Goal: Task Accomplishment & Management: Manage account settings

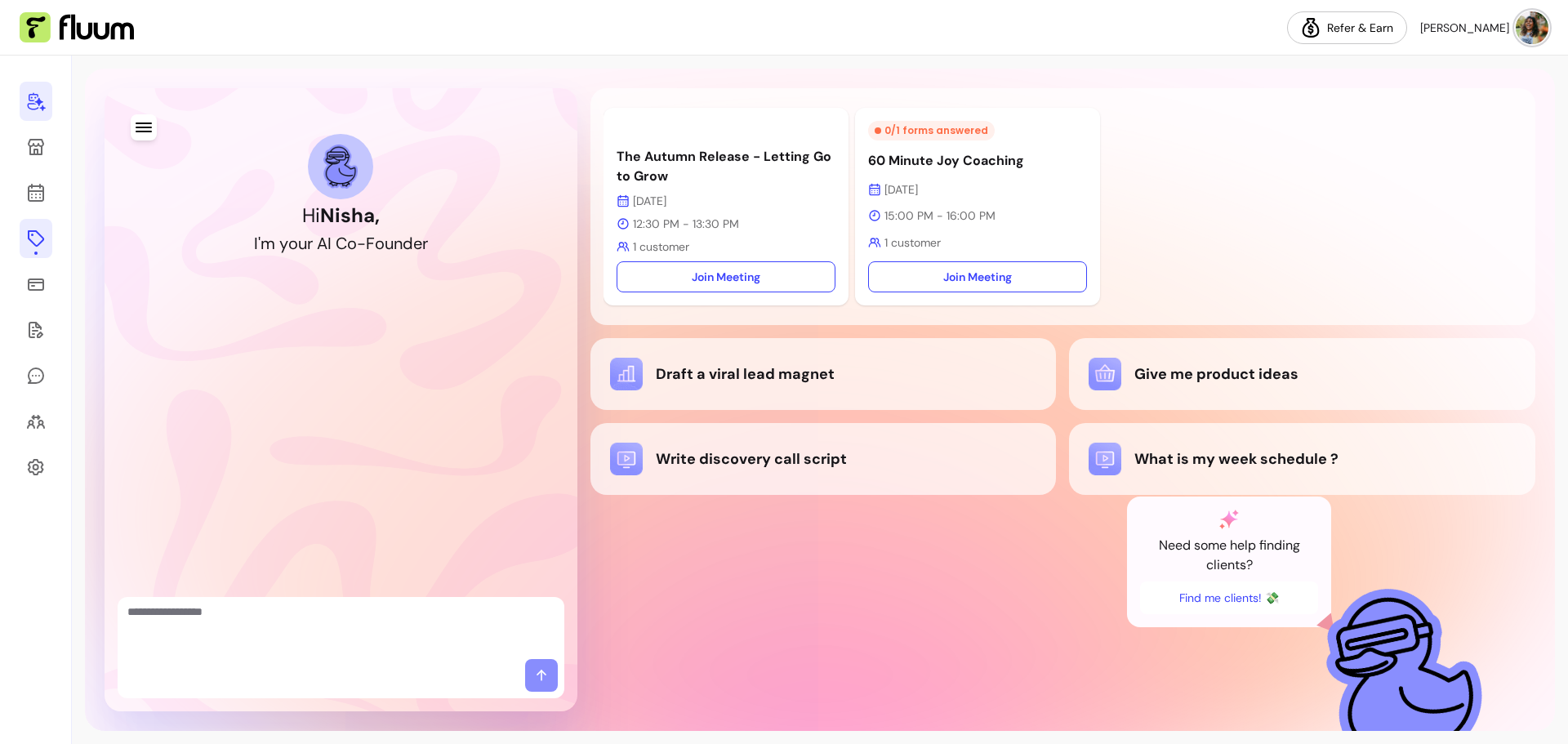
click at [35, 242] on icon at bounding box center [36, 239] width 20 height 20
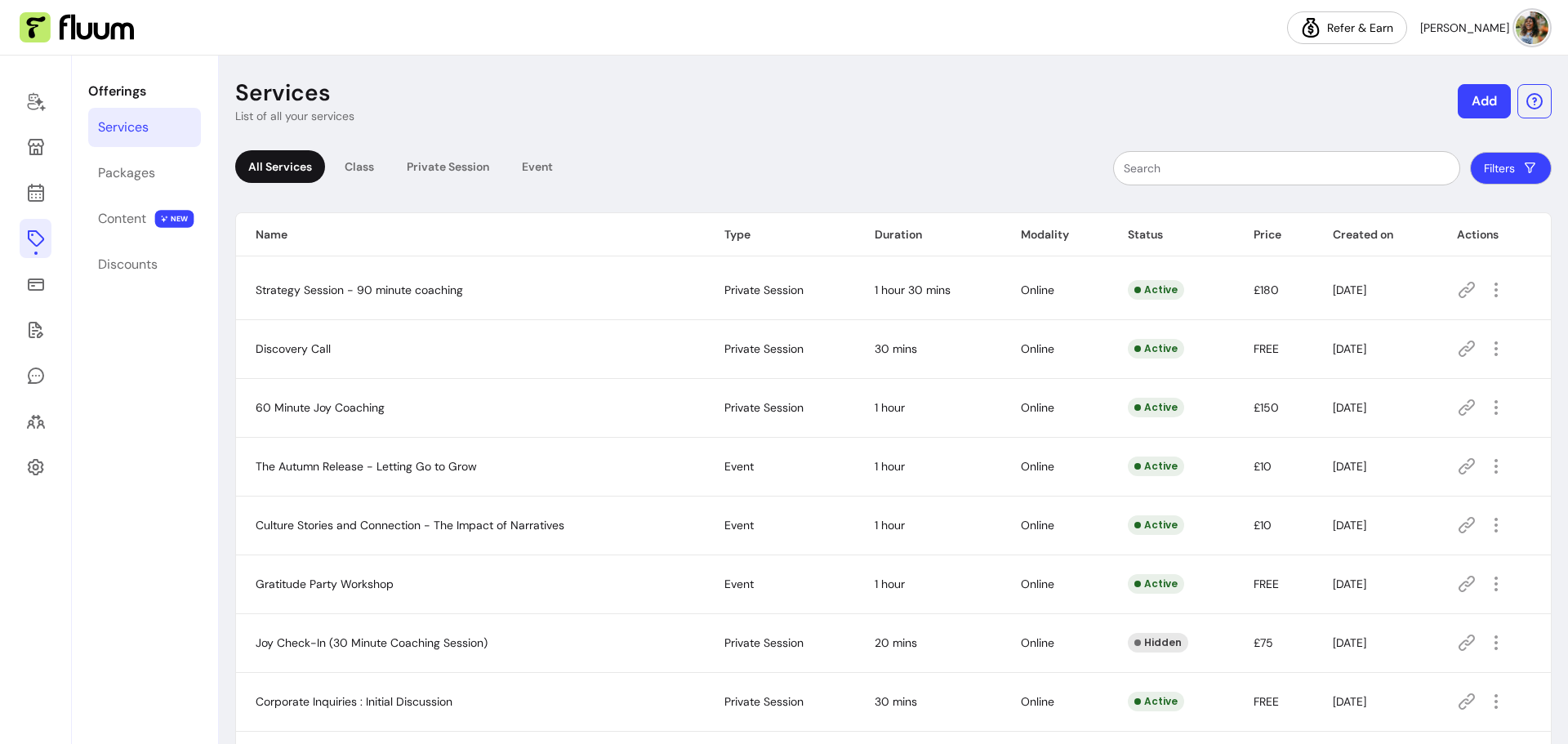
click at [1457, 348] on icon at bounding box center [1467, 349] width 20 height 20
click at [1460, 701] on icon at bounding box center [1467, 701] width 20 height 20
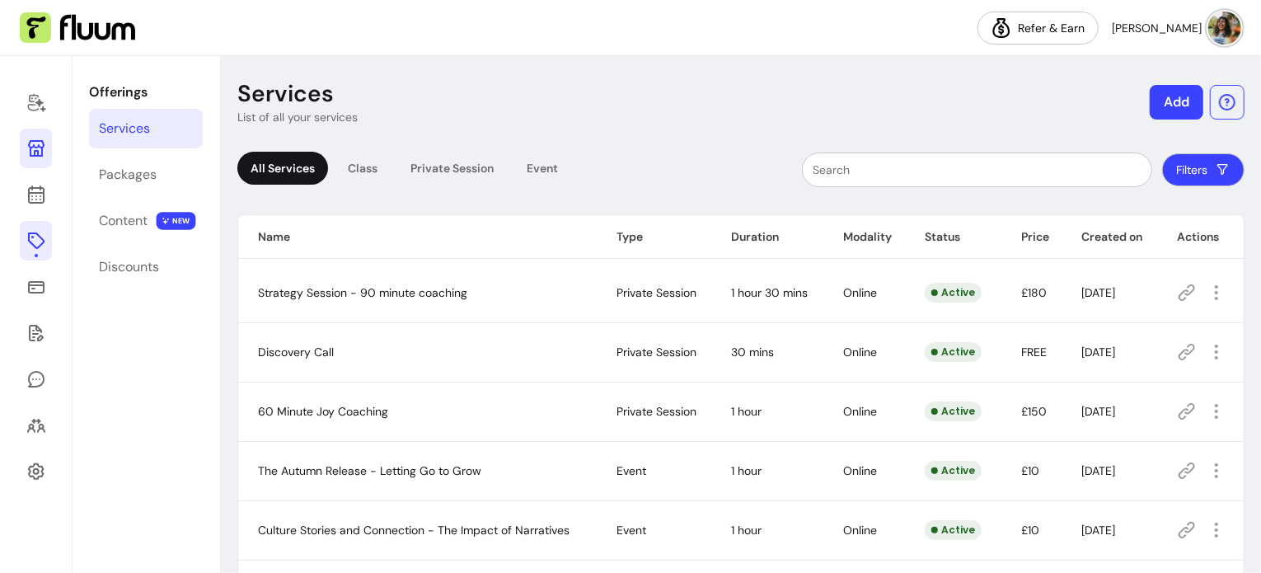
click at [46, 152] on link at bounding box center [36, 149] width 32 height 40
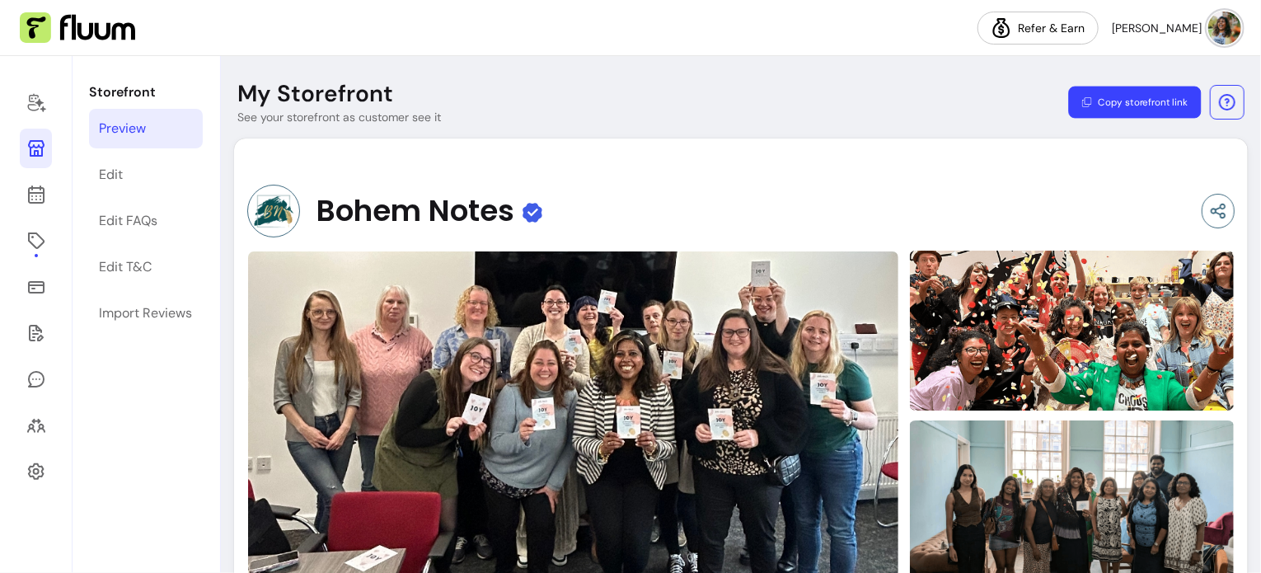
click at [1121, 101] on button "Copy storefront link" at bounding box center [1134, 103] width 133 height 32
click at [33, 151] on icon at bounding box center [36, 148] width 16 height 16
click at [132, 227] on div "Edit FAQs" at bounding box center [128, 221] width 59 height 20
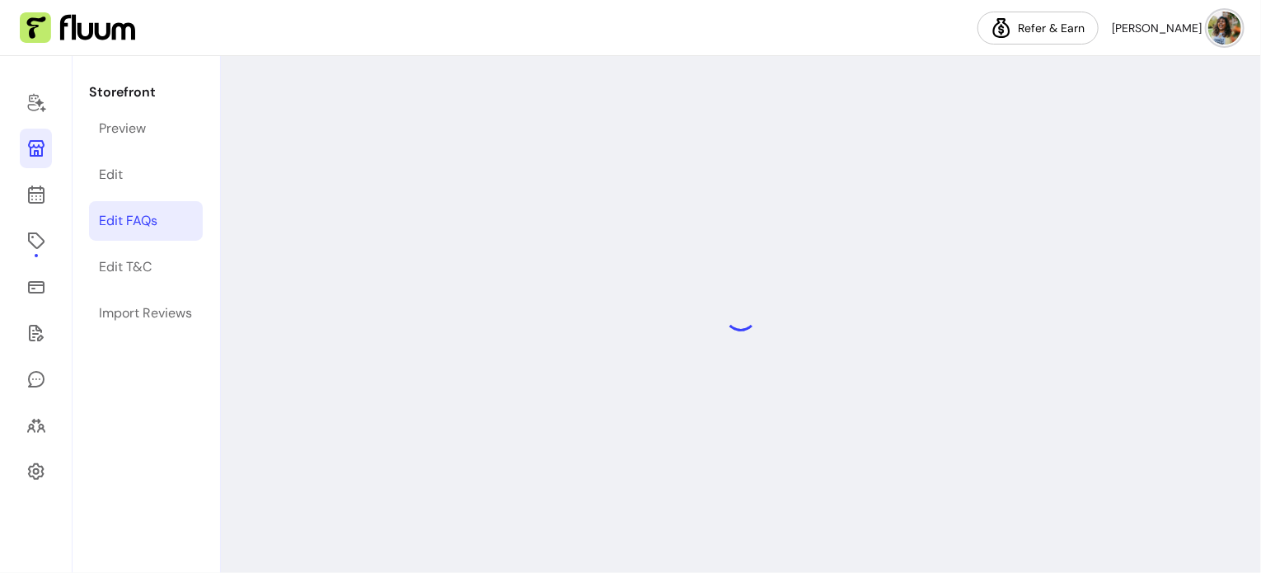
select select "*"
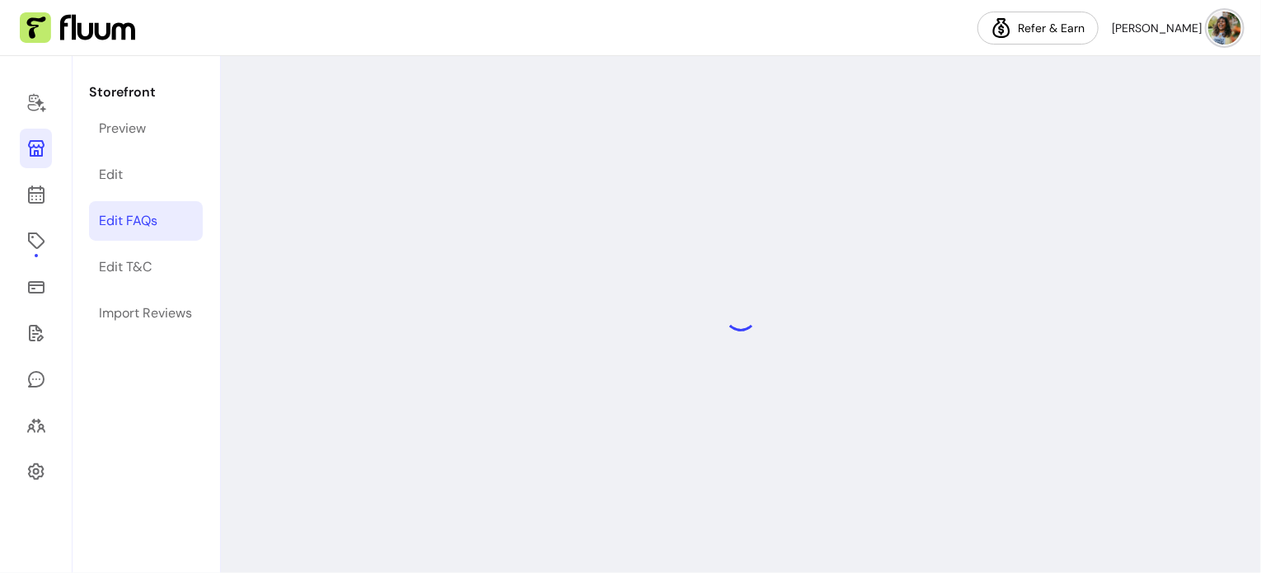
select select "*"
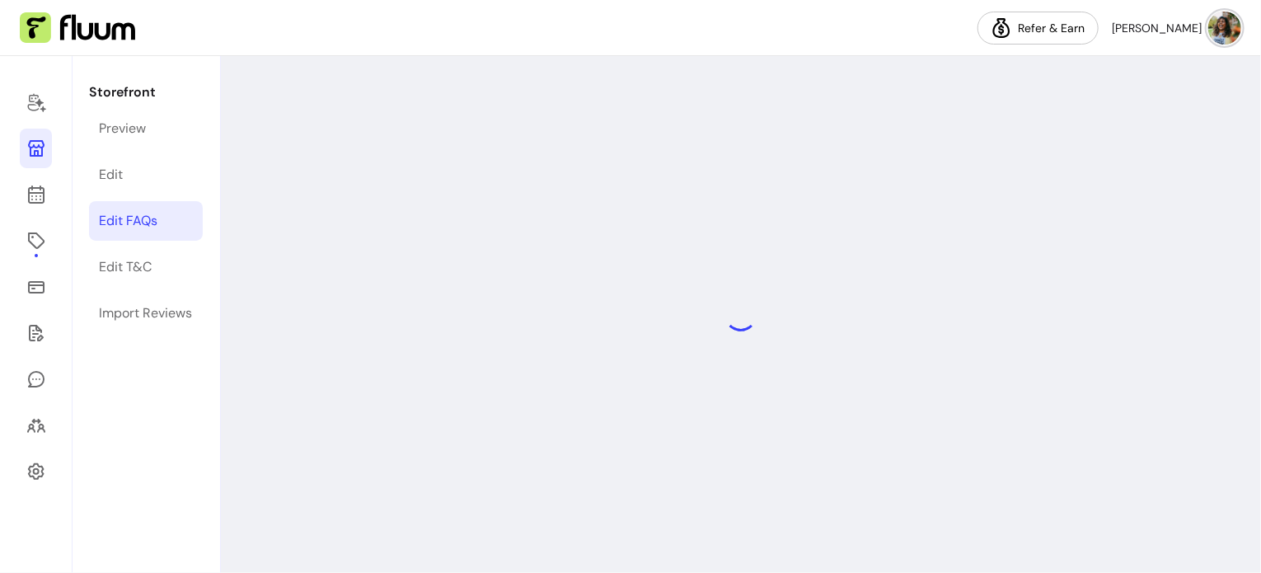
select select "*"
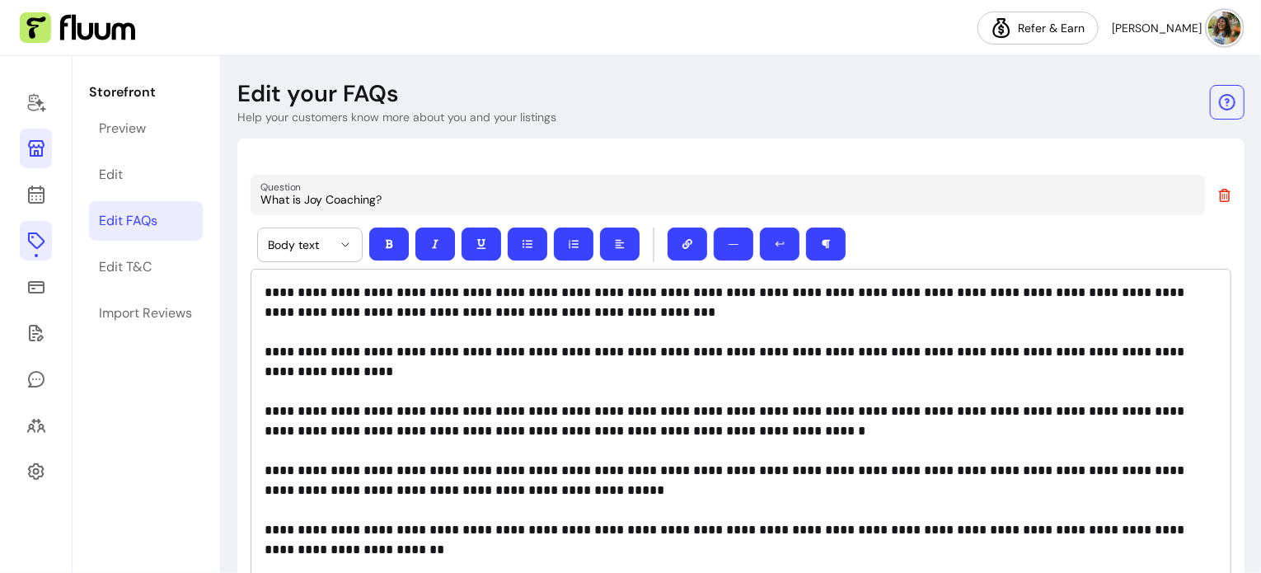
click at [35, 238] on icon at bounding box center [36, 241] width 20 height 20
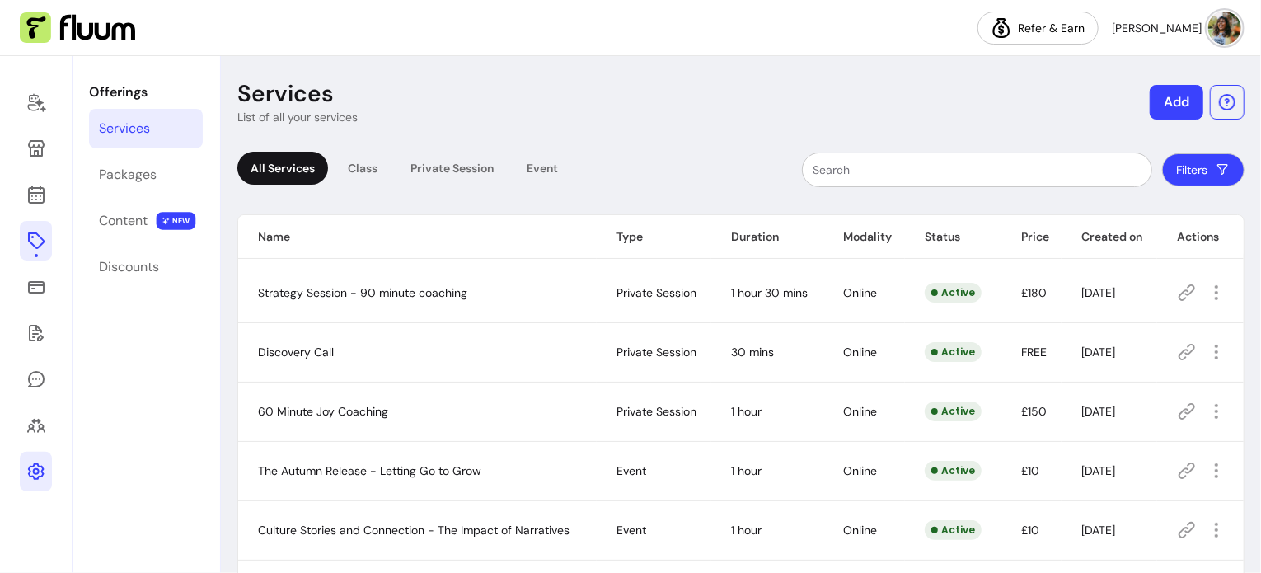
click at [31, 483] on link at bounding box center [36, 472] width 32 height 40
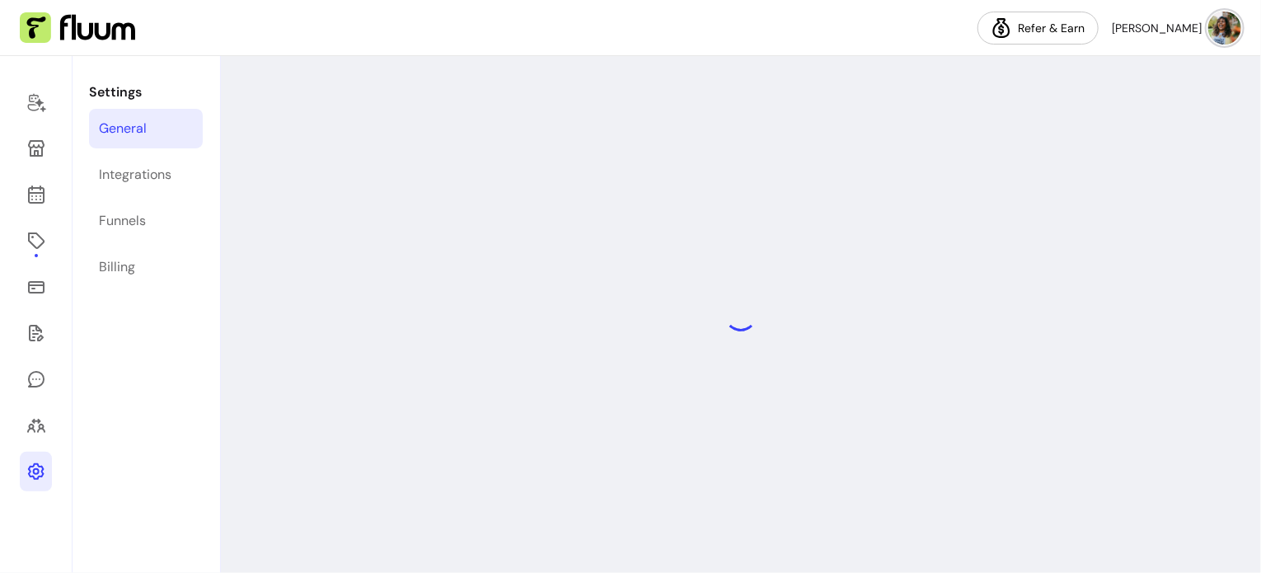
select select "**********"
select select "***"
select select "****"
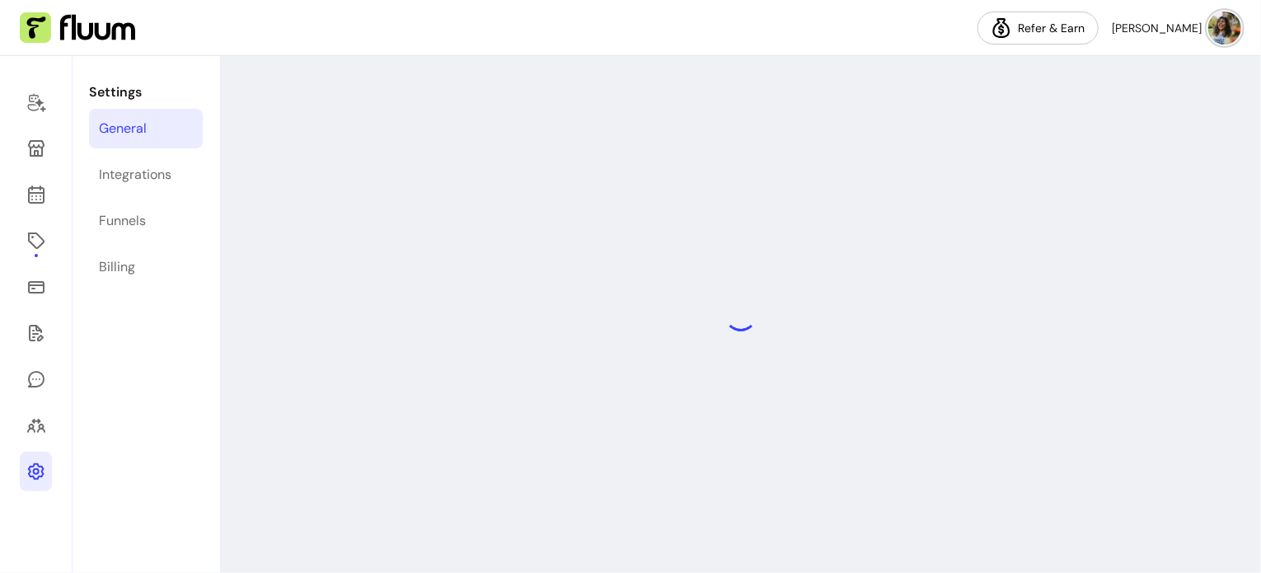
select select "***"
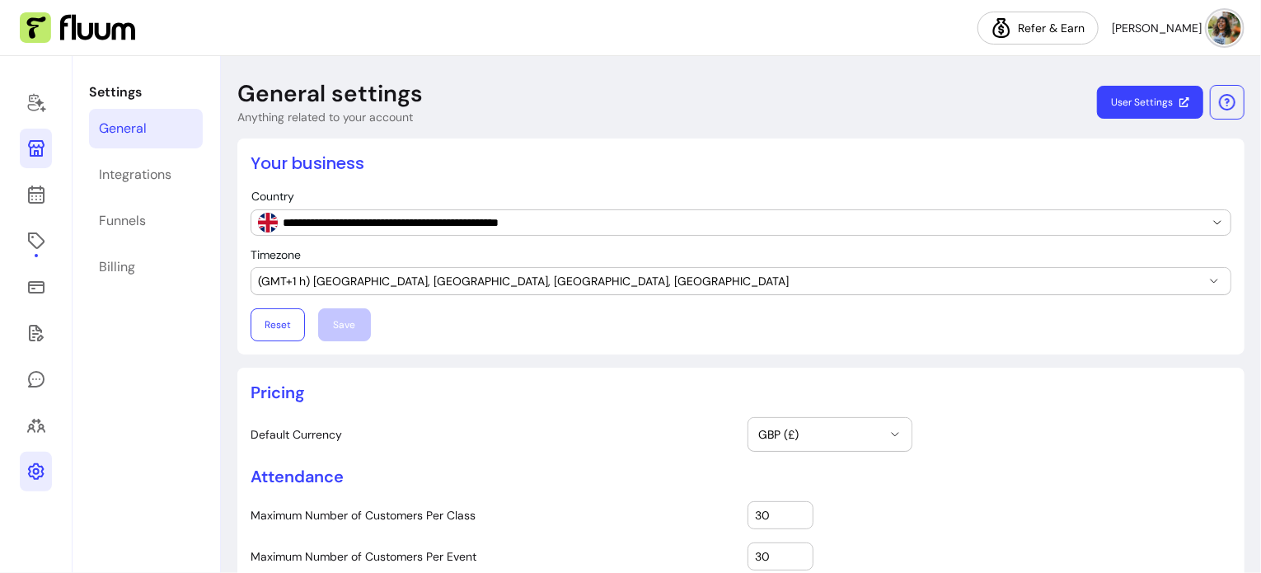
click at [30, 150] on icon at bounding box center [36, 148] width 16 height 16
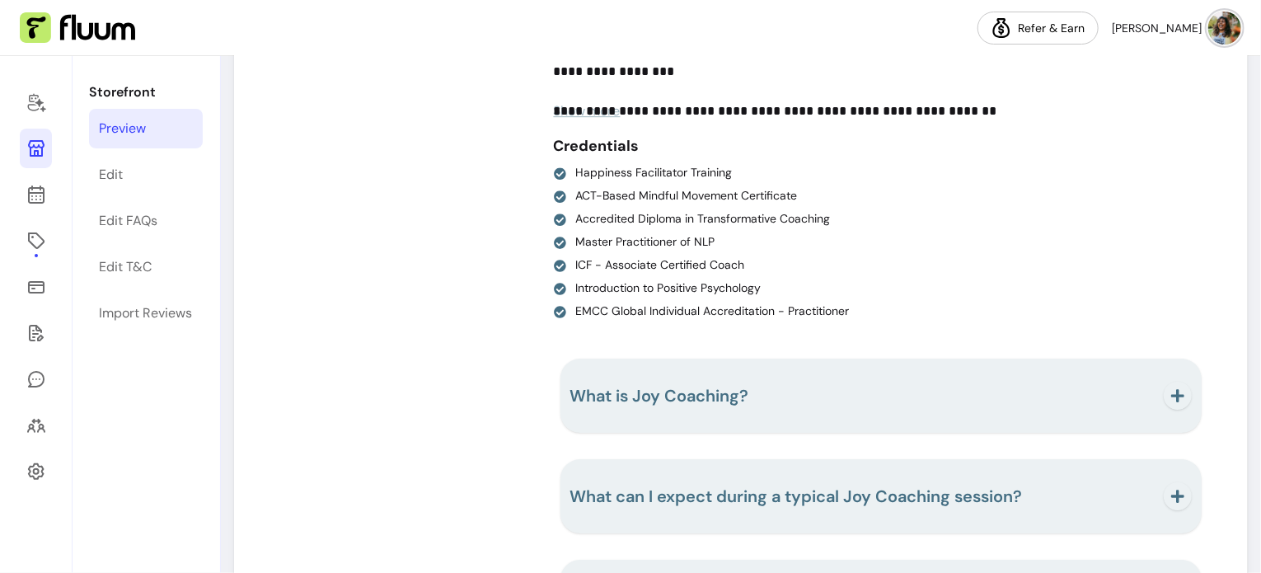
scroll to position [2555, 0]
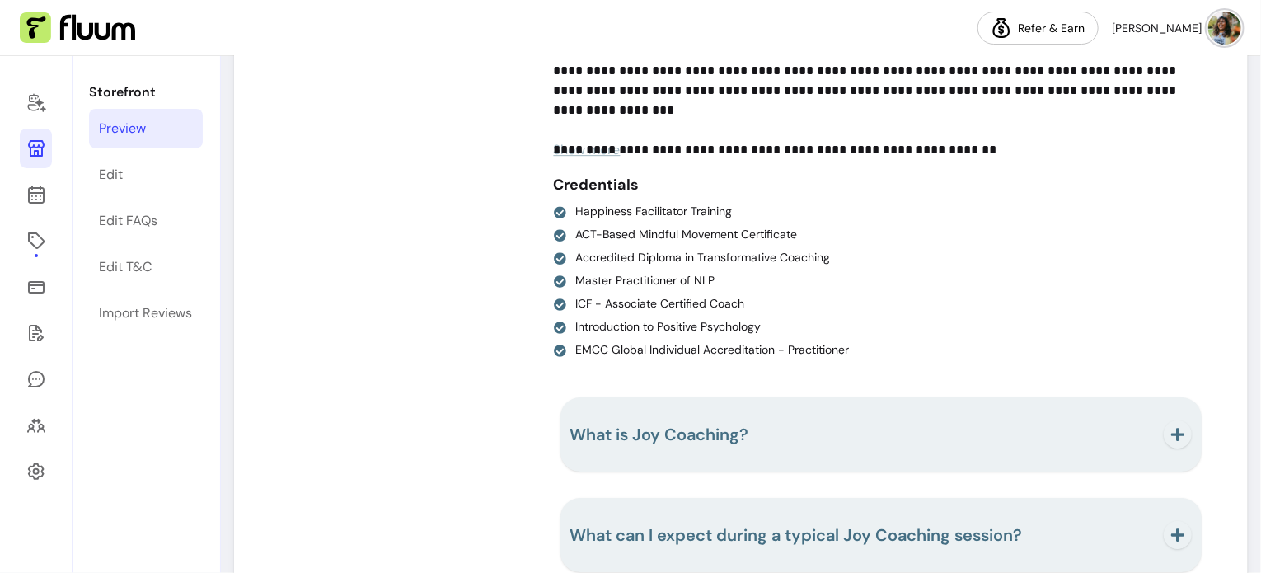
click at [576, 147] on span "Show more" at bounding box center [587, 149] width 67 height 17
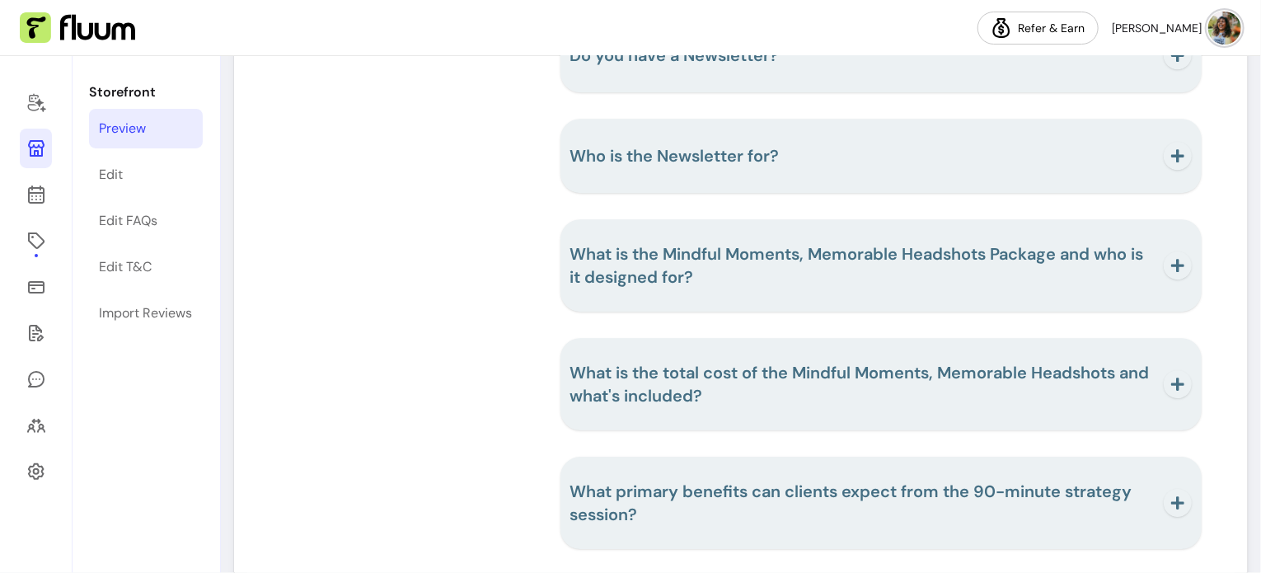
scroll to position [5604, 0]
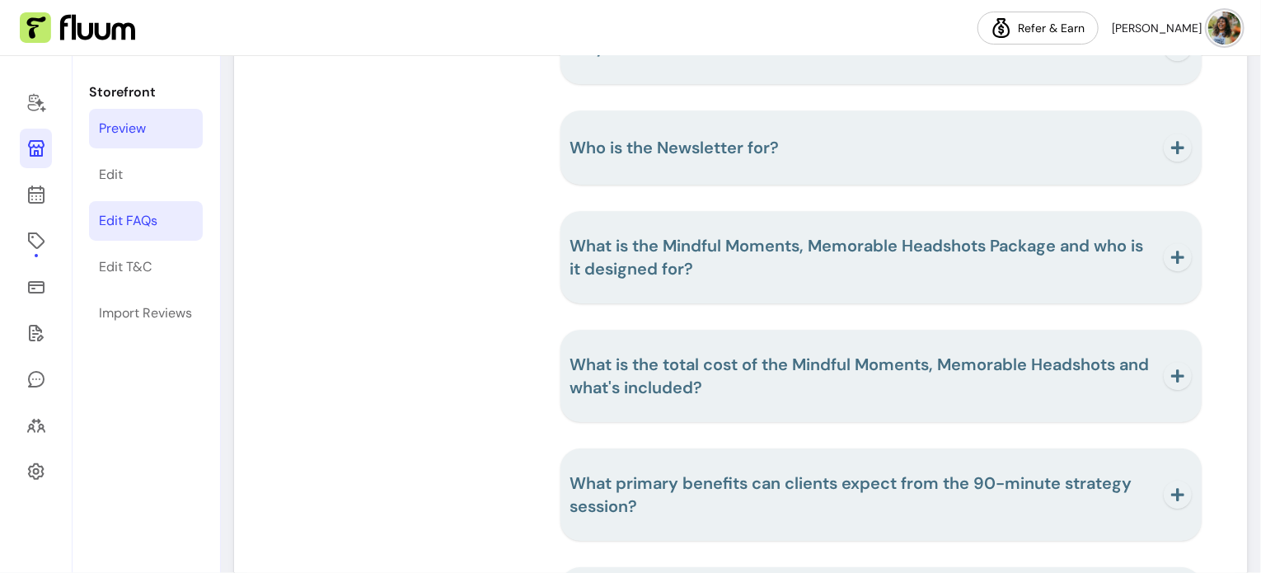
click at [129, 230] on div "Edit FAQs" at bounding box center [128, 221] width 59 height 20
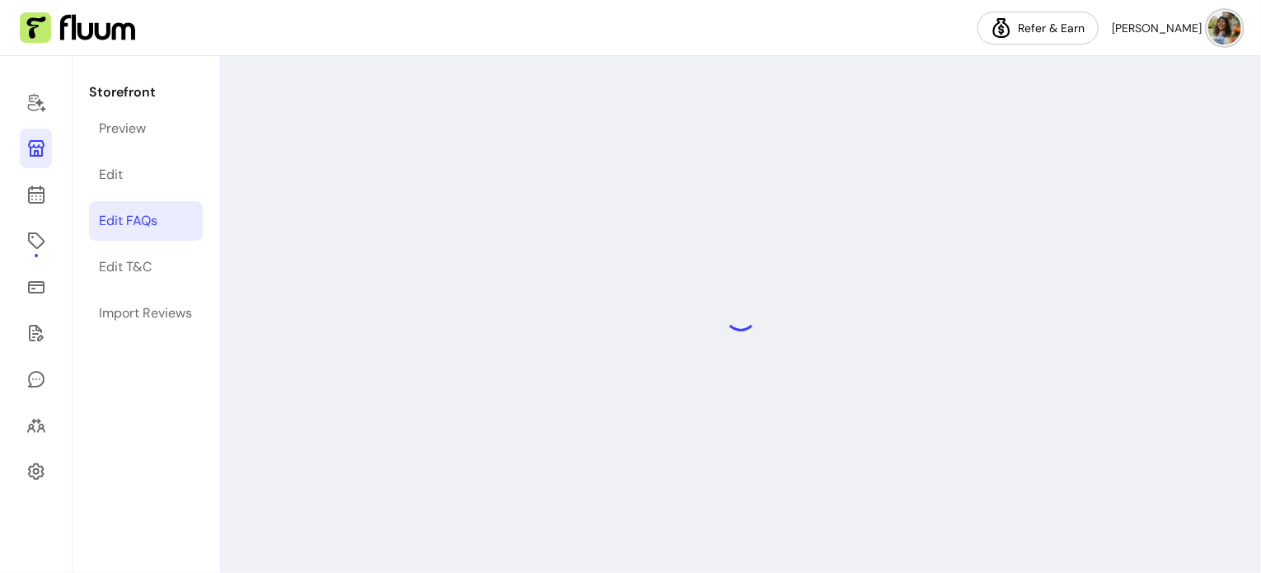
select select "*"
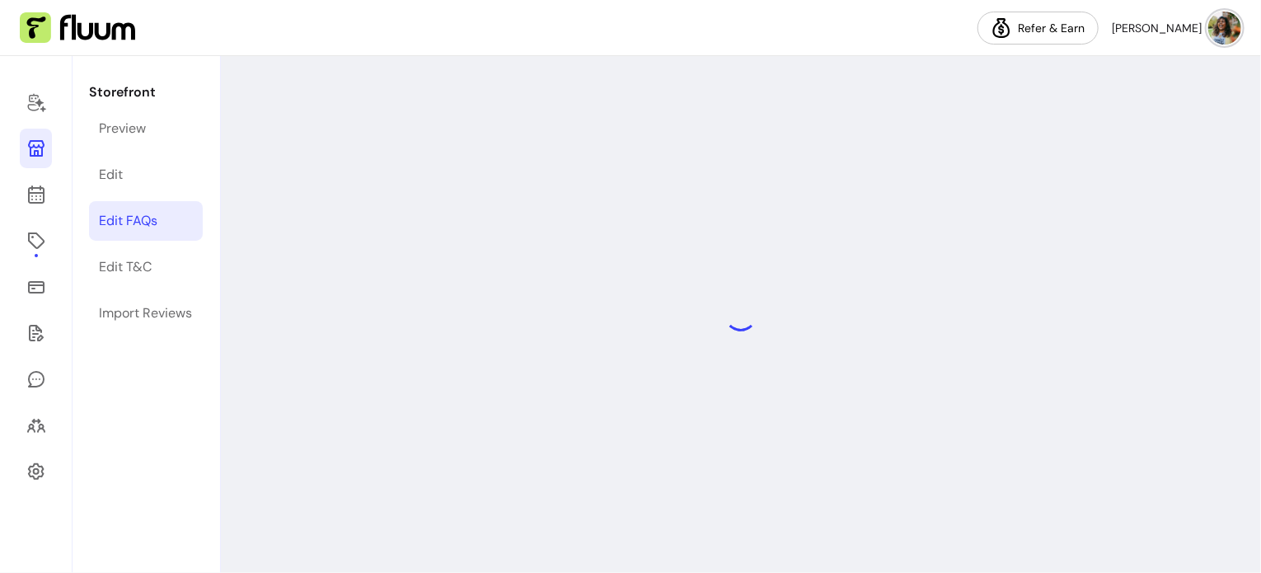
select select "*"
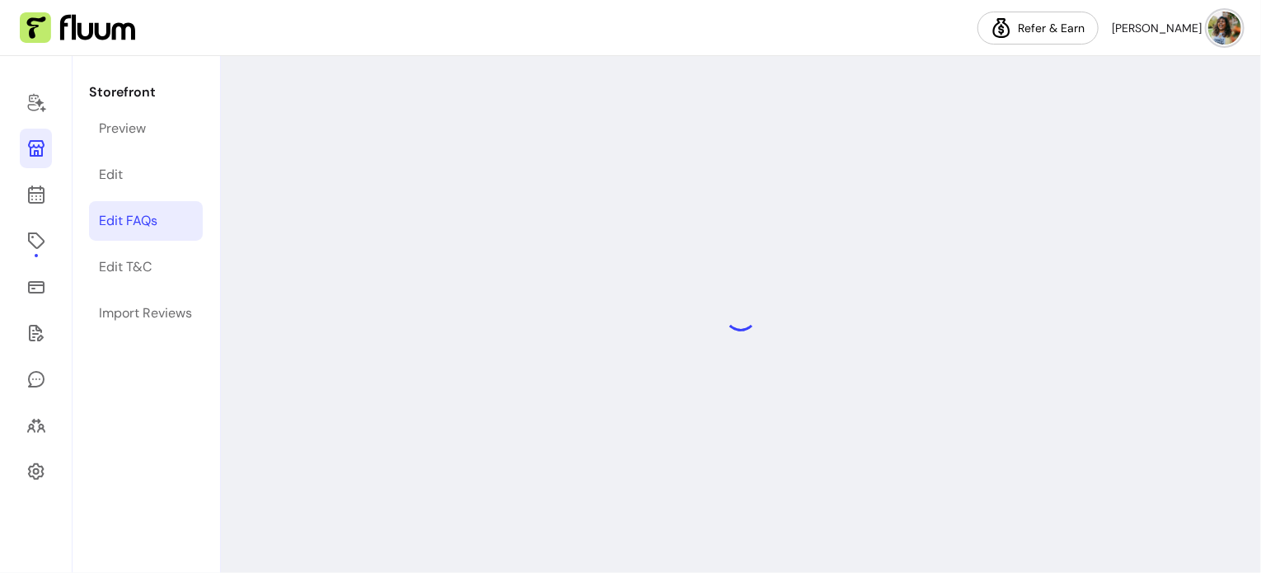
select select "*"
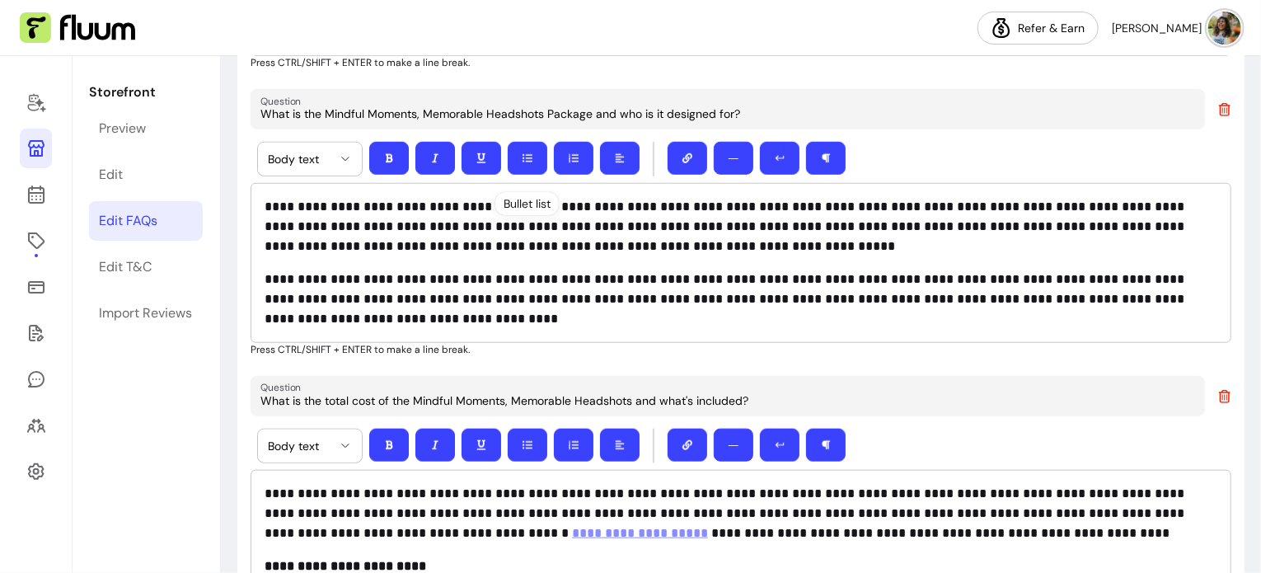
scroll to position [3791, 0]
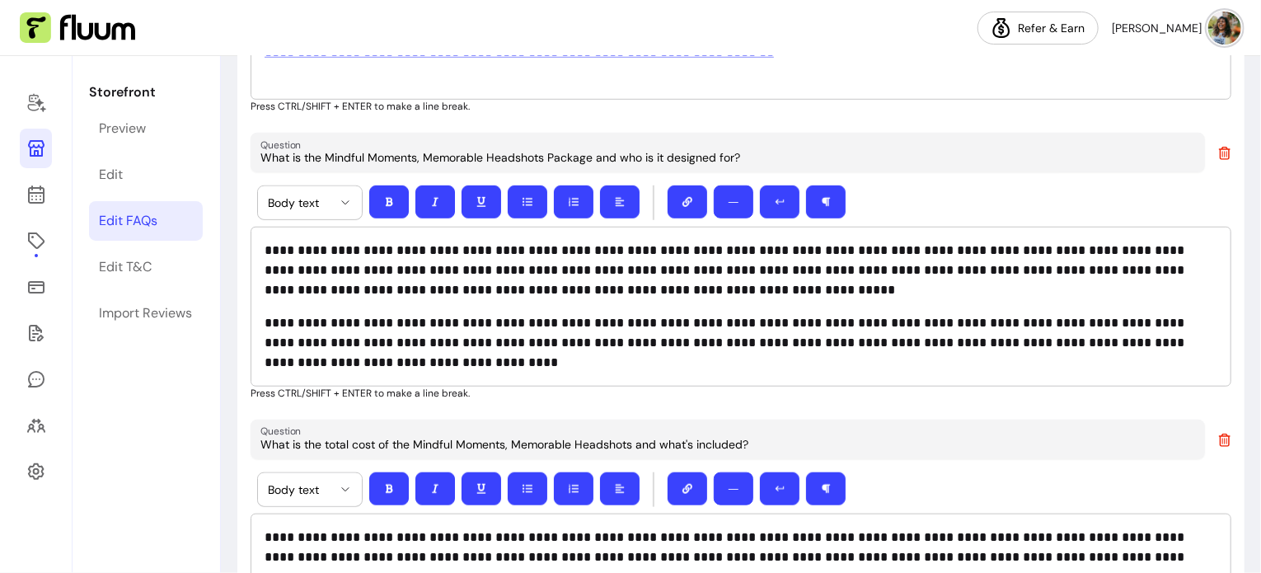
click at [1218, 148] on icon at bounding box center [1224, 153] width 13 height 13
type input "What is the total cost of the Mindful Moments, Memorable Headshots and what's i…"
type input "What primary benefits can clients expect from the 90-minute strategy session?"
type input "How much does a strategy session cost?"
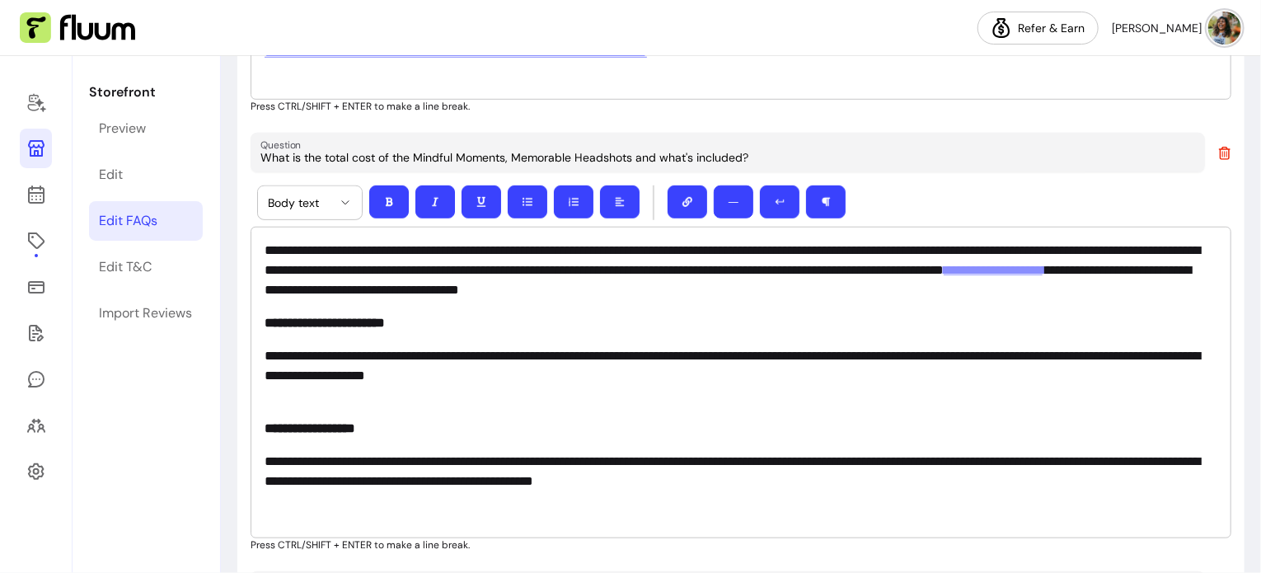
click at [1218, 148] on icon at bounding box center [1224, 153] width 13 height 13
type input "What primary benefits can clients expect from the 90-minute strategy session?"
type input "How much does a strategy session cost?"
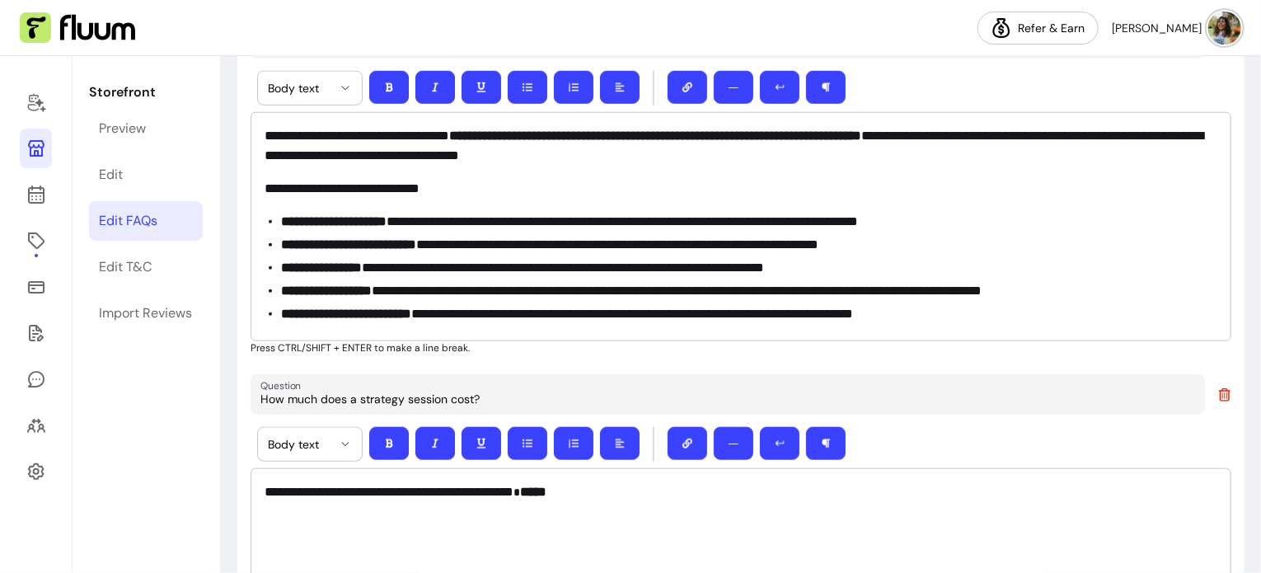
scroll to position [4203, 0]
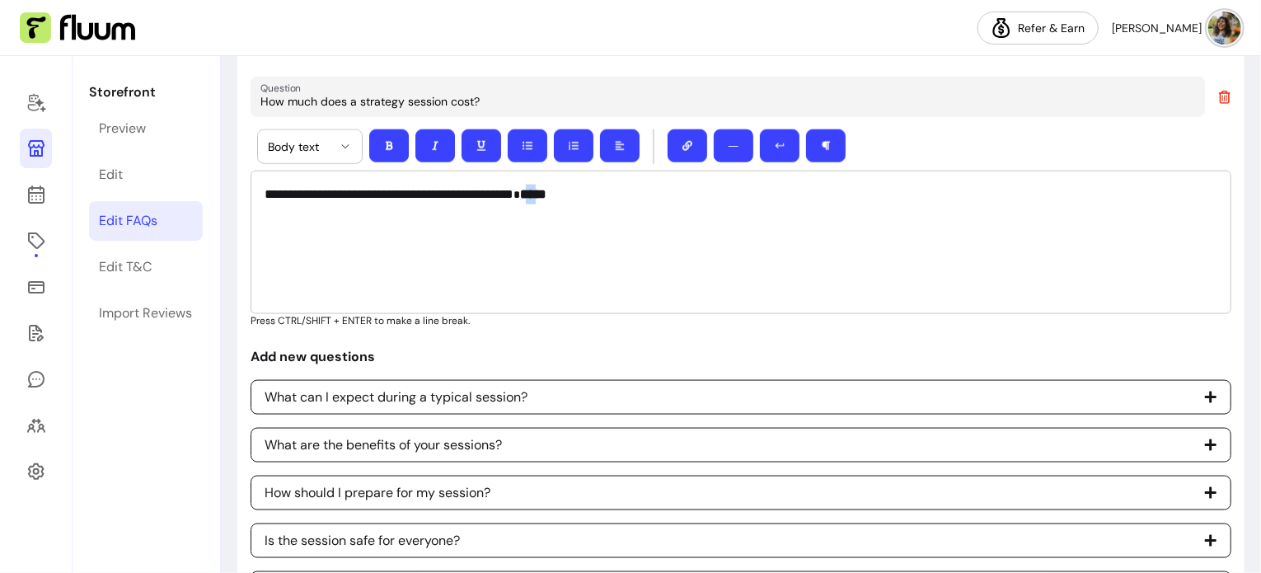
drag, startPoint x: 590, startPoint y: 190, endPoint x: 602, endPoint y: 190, distance: 12.4
click at [546, 190] on strong "*****" at bounding box center [533, 194] width 26 height 12
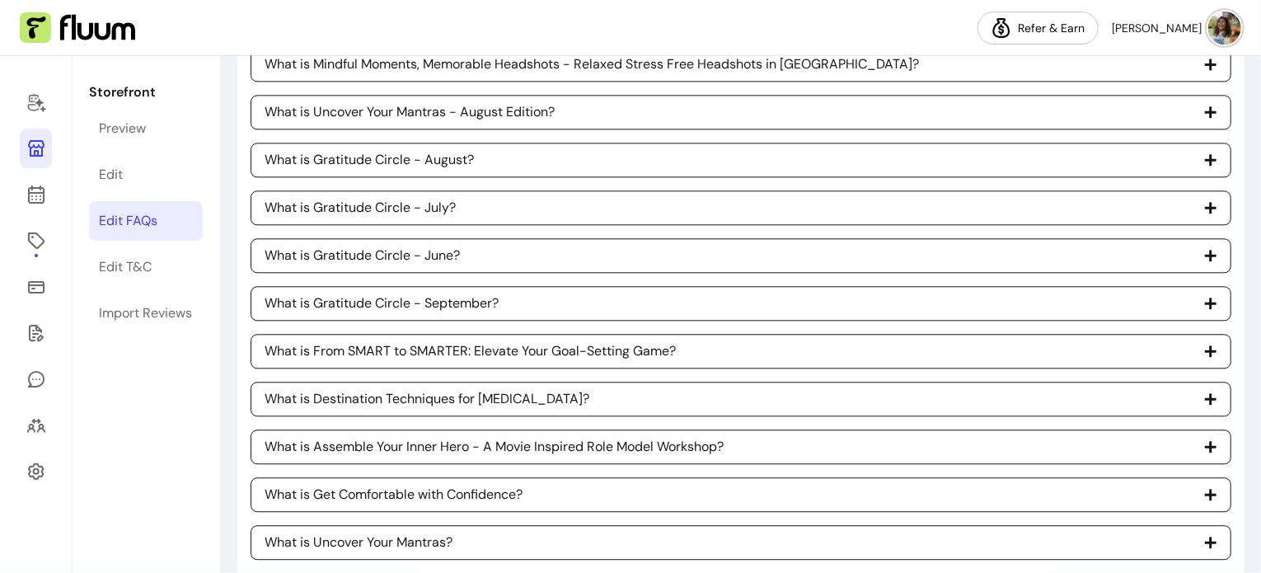
scroll to position [5212, 0]
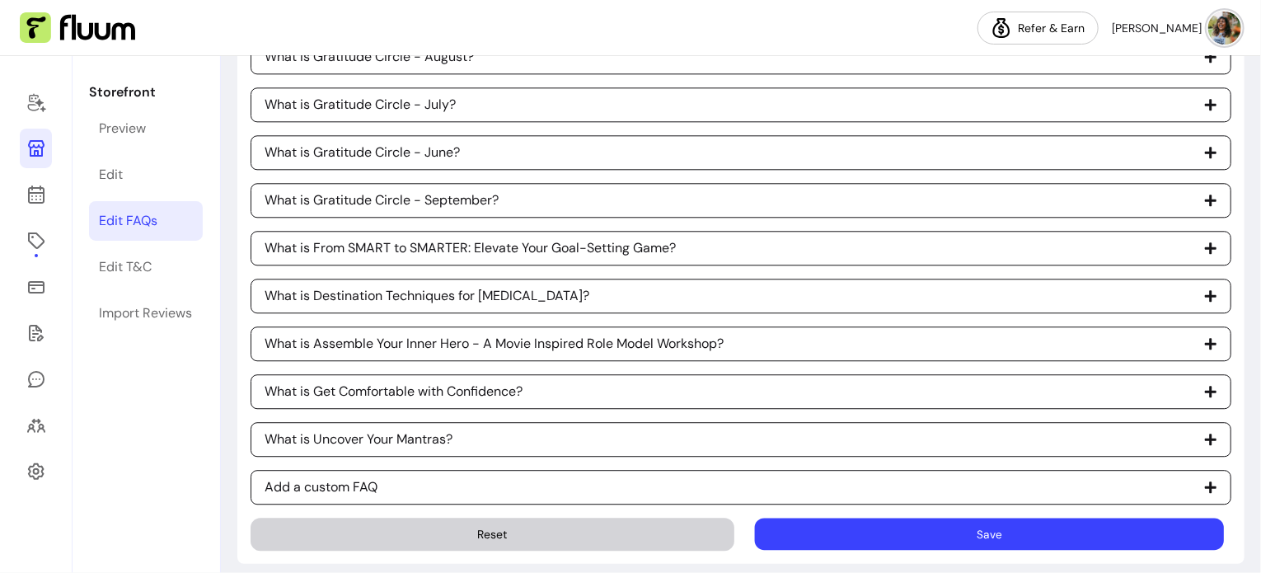
click at [998, 518] on button "Save" at bounding box center [989, 534] width 469 height 32
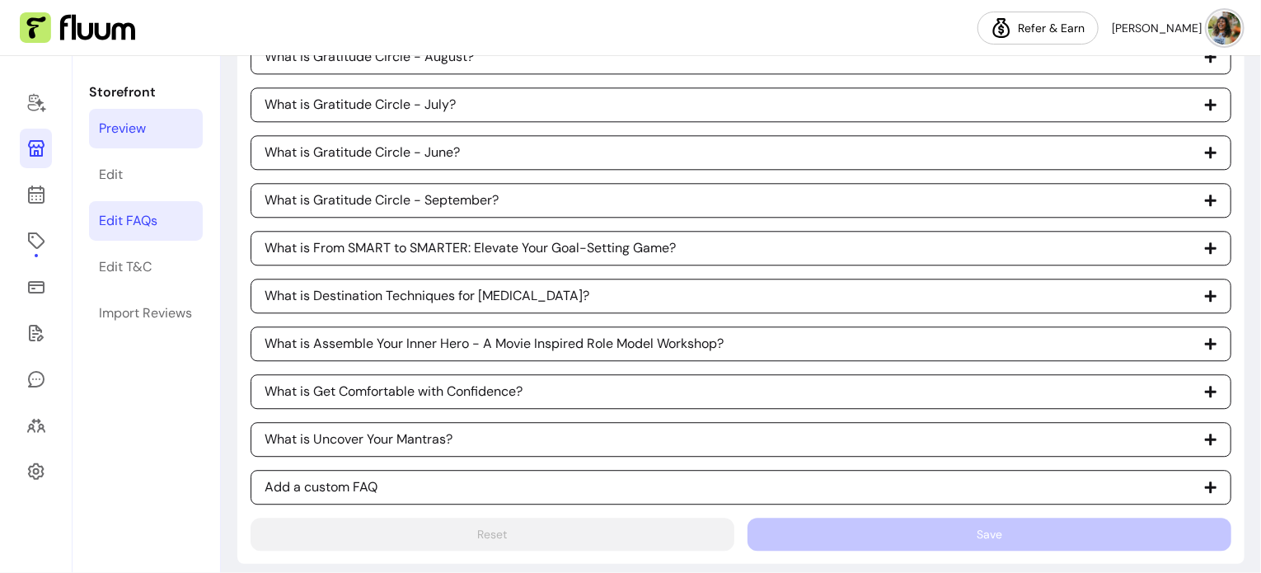
click at [129, 129] on div "Preview" at bounding box center [122, 129] width 47 height 20
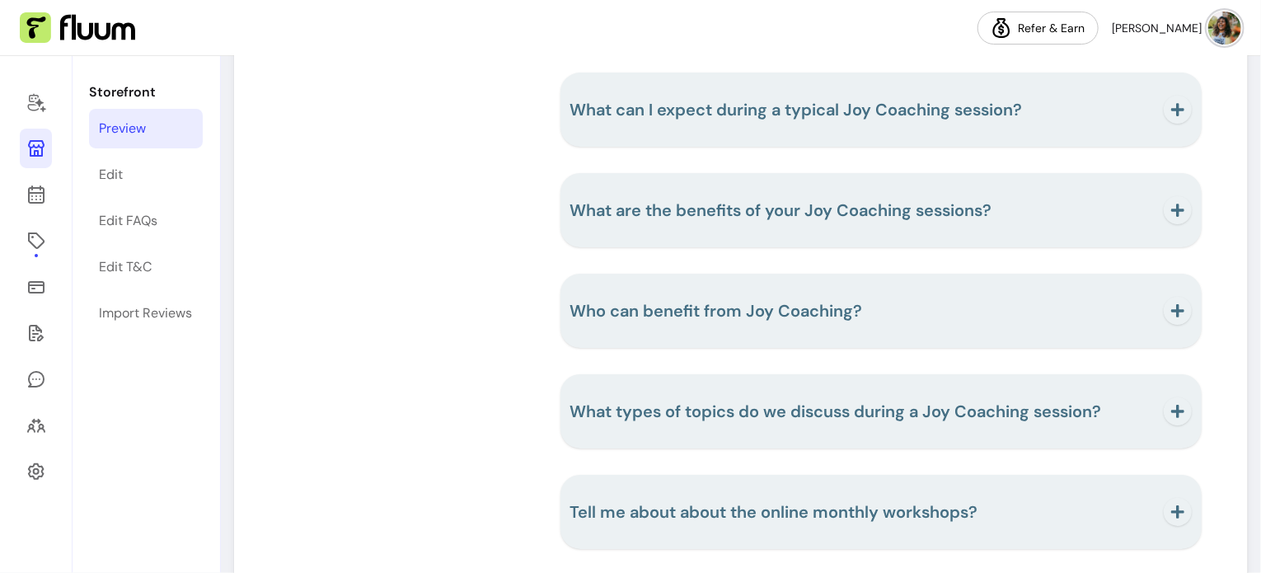
scroll to position [2898, 0]
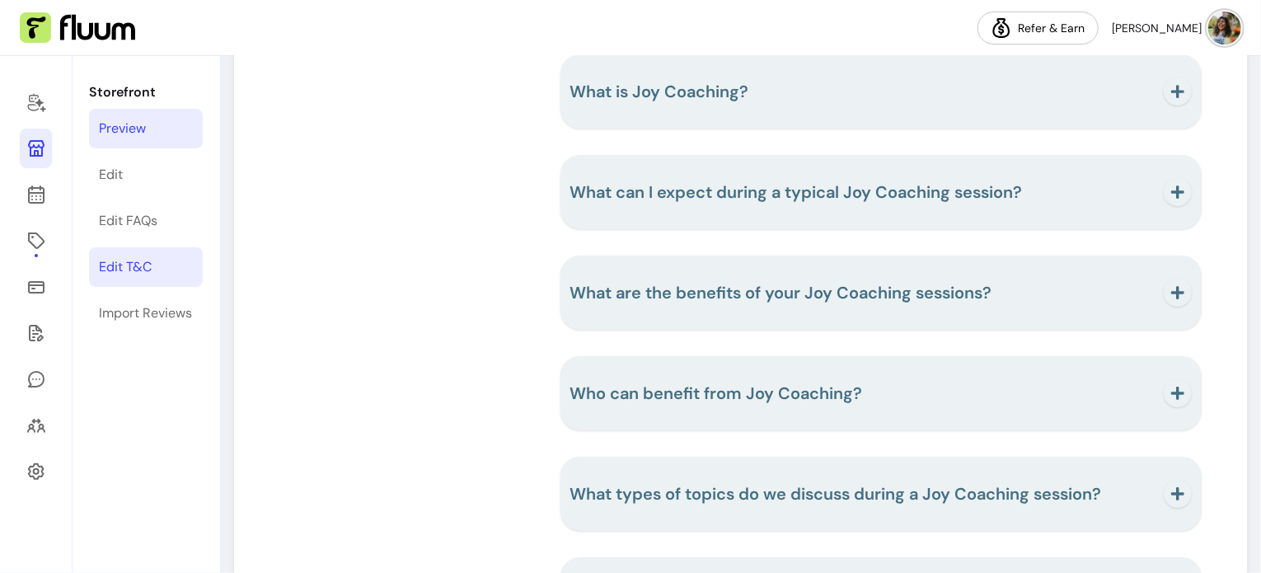
click at [122, 266] on div "Edit T&C" at bounding box center [125, 267] width 53 height 20
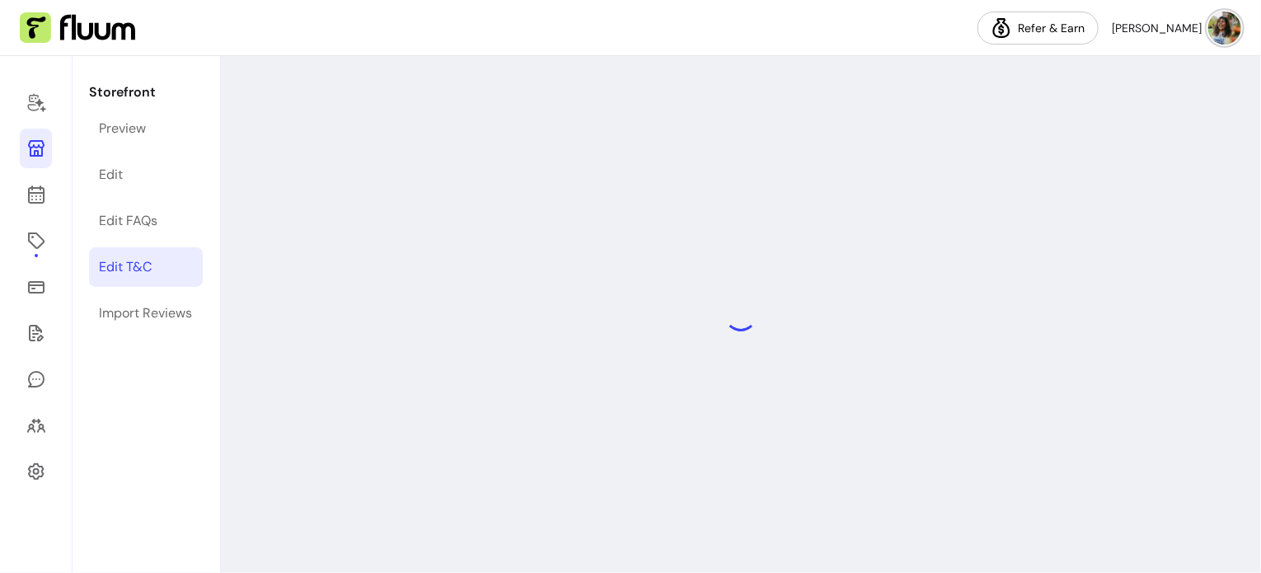
select select "*"
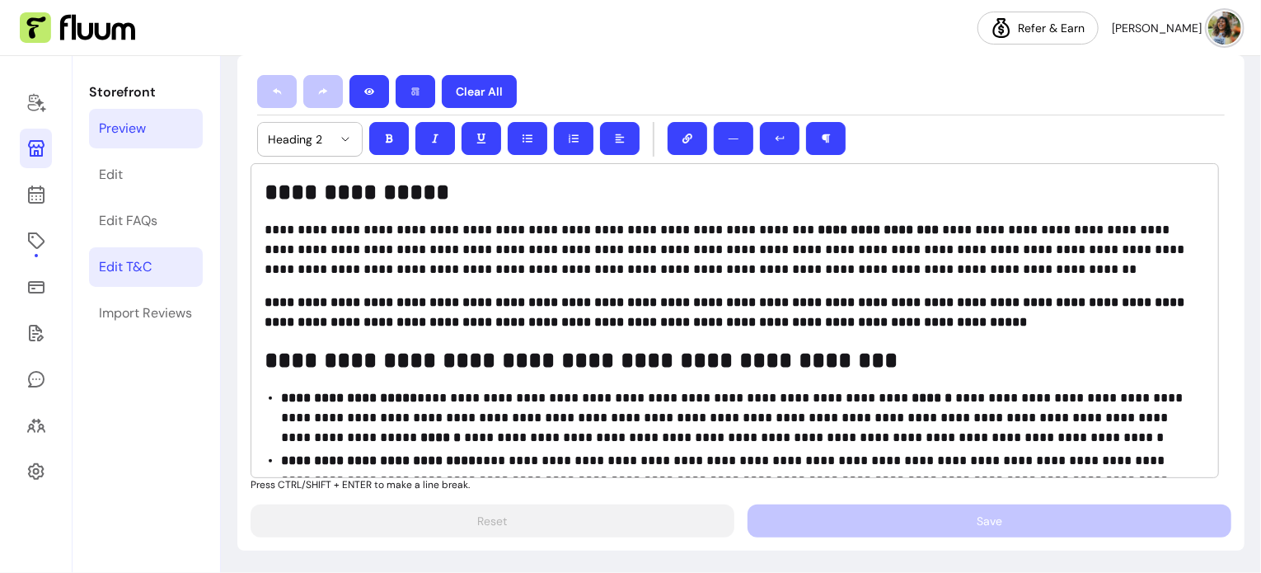
click at [127, 125] on div "Preview" at bounding box center [122, 129] width 47 height 20
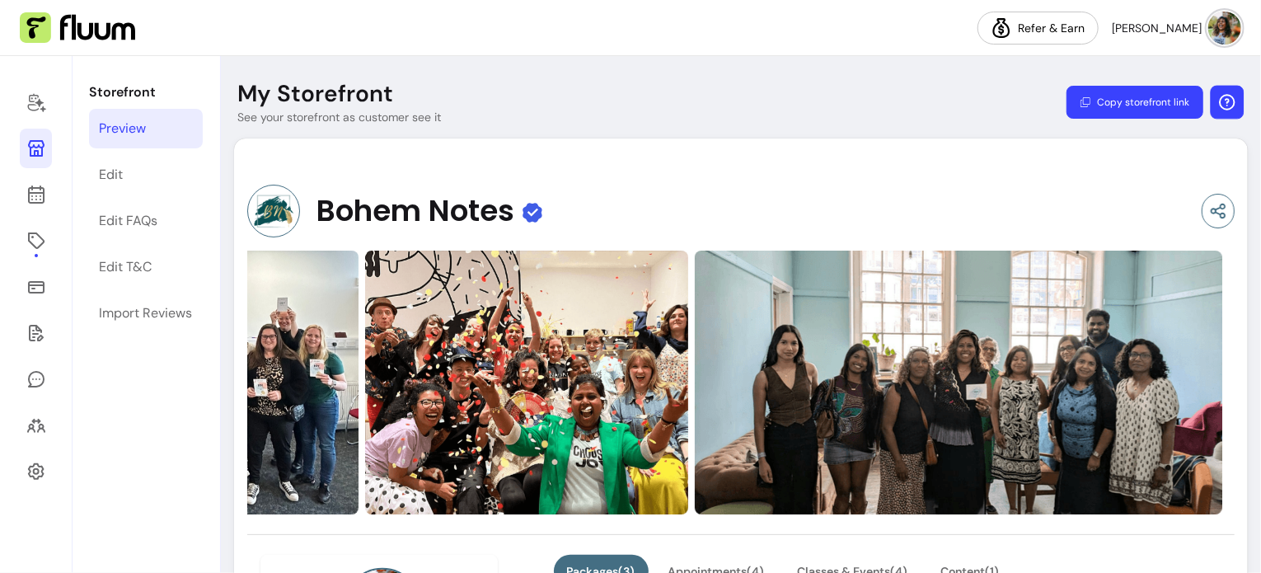
click at [1217, 105] on icon "button" at bounding box center [1226, 101] width 19 height 19
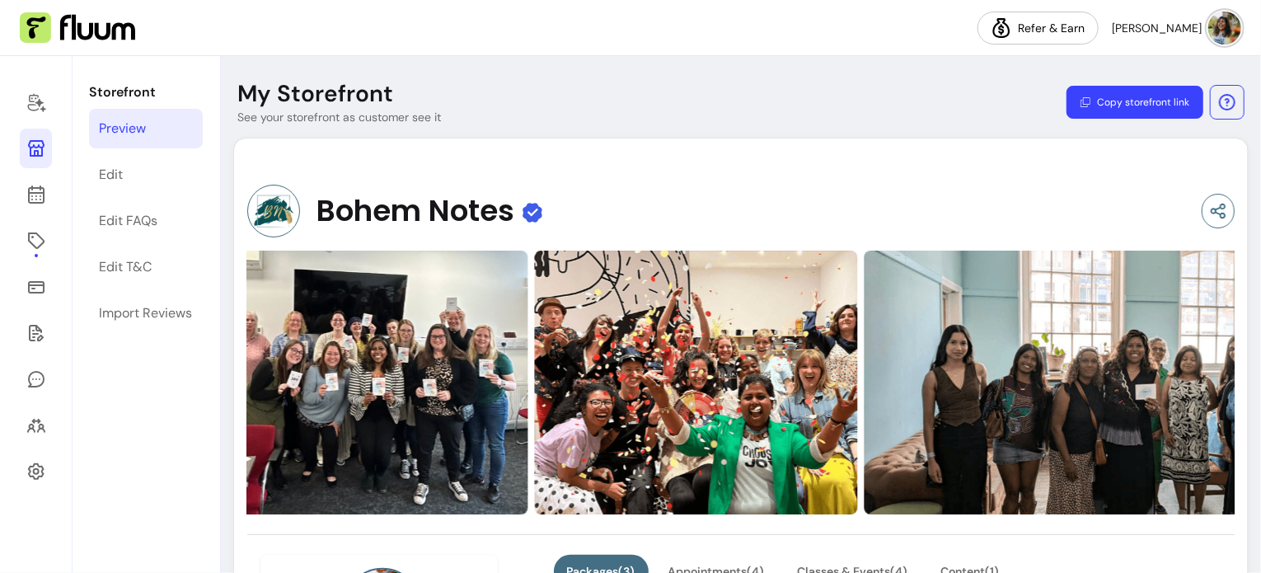
click at [900, 94] on header "My Storefront See your storefront as customer see it Copy storefront link" at bounding box center [741, 102] width 1040 height 46
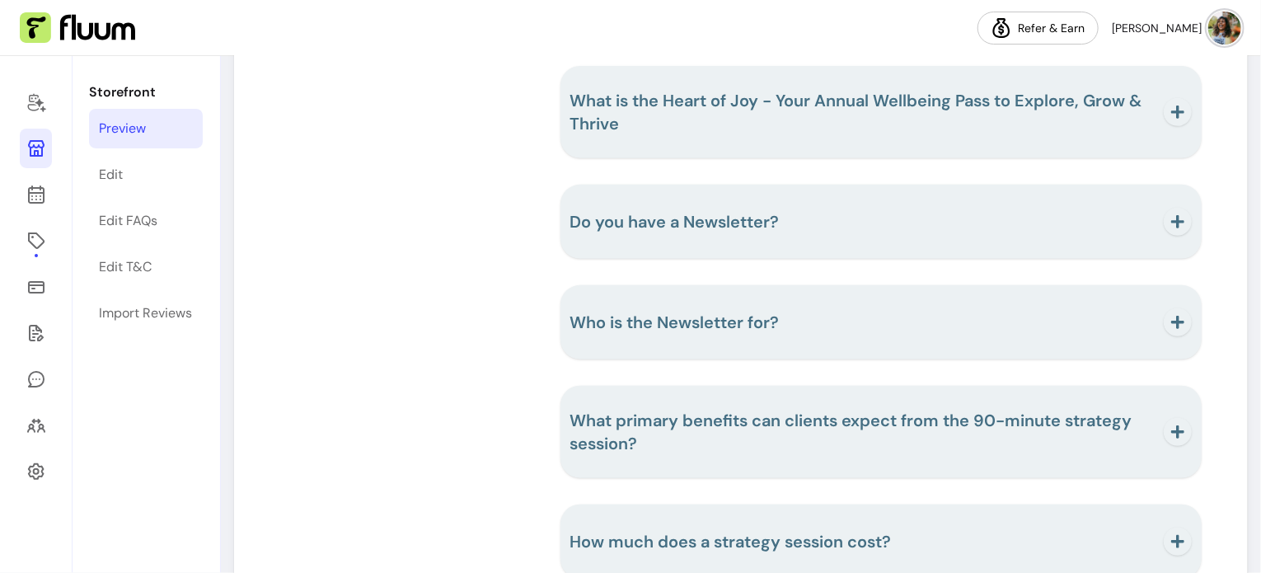
scroll to position [3578, 0]
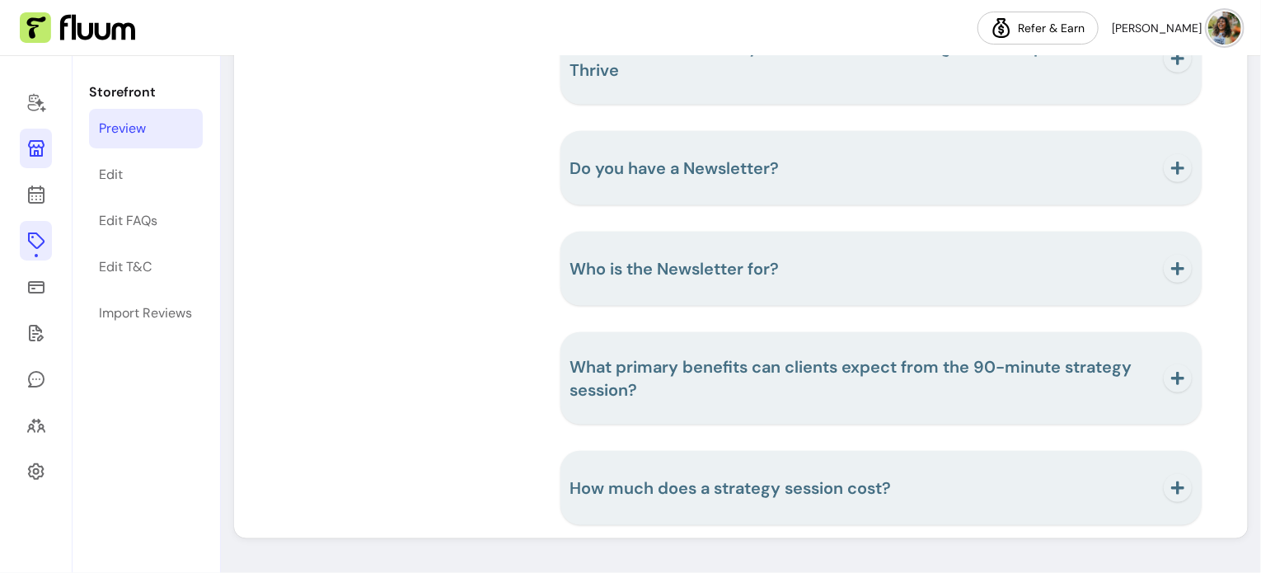
click at [40, 251] on link at bounding box center [36, 241] width 32 height 40
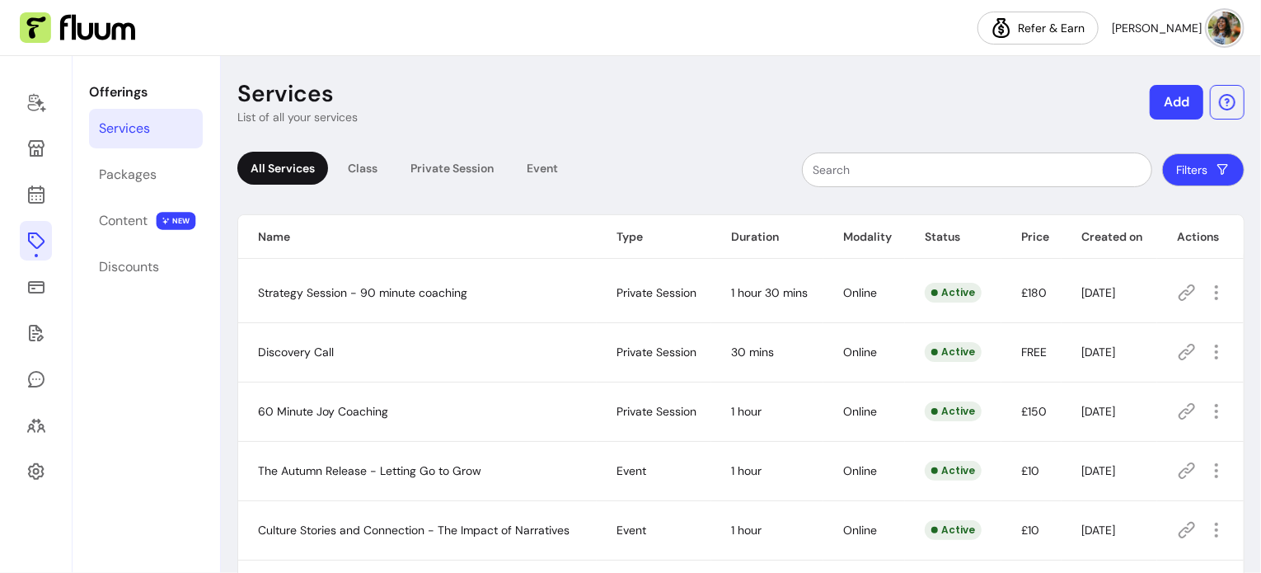
click at [37, 26] on img at bounding box center [77, 27] width 115 height 31
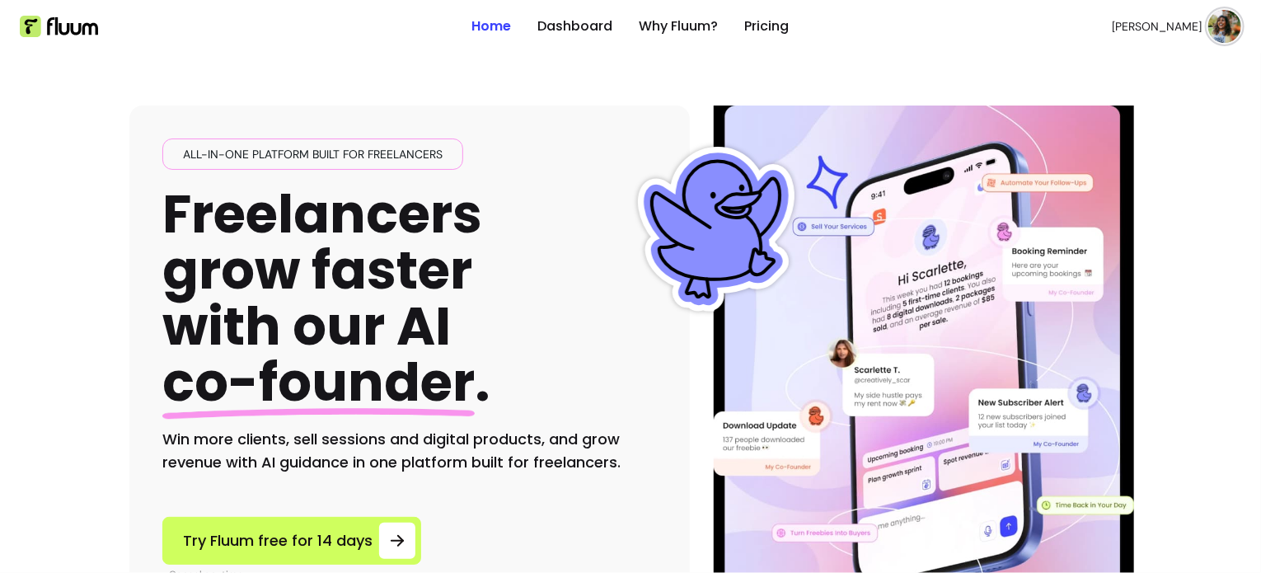
click at [1222, 19] on img at bounding box center [1224, 26] width 33 height 33
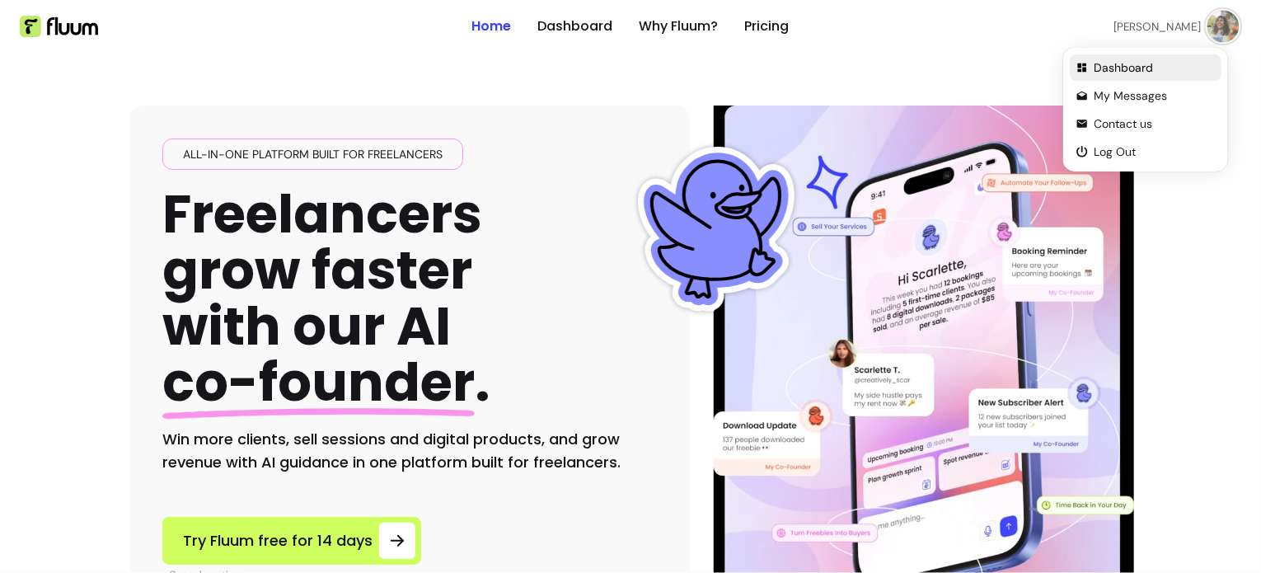
click at [1136, 68] on span "Dashboard" at bounding box center [1154, 67] width 120 height 16
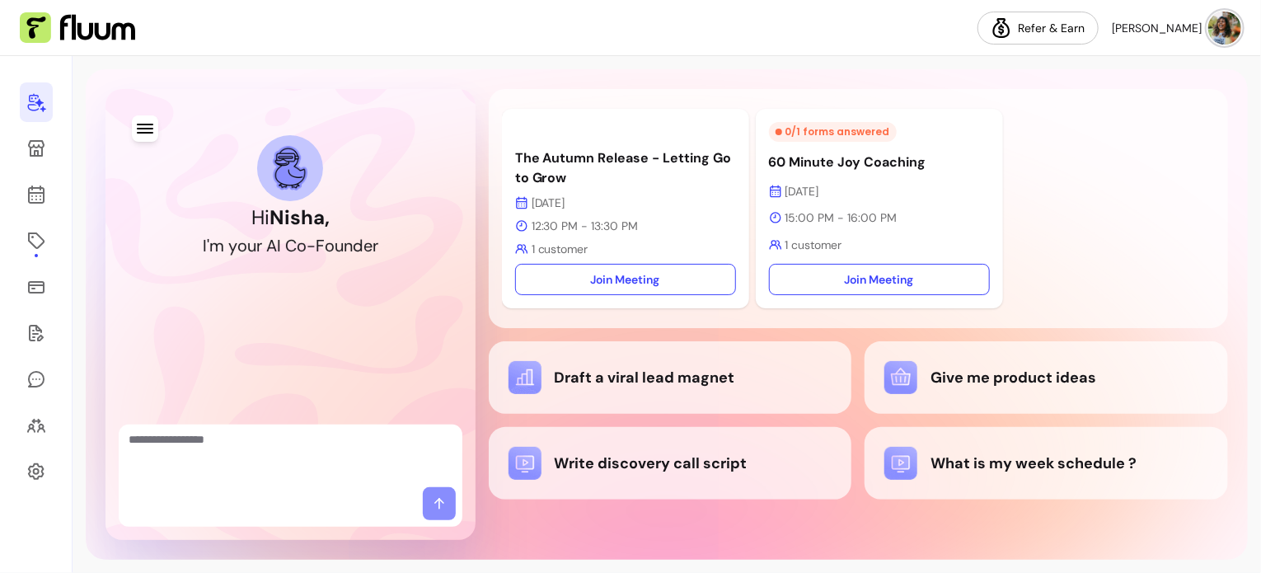
click at [260, 446] on textarea "Ask me anything..." at bounding box center [291, 455] width 324 height 49
type textarea "**********"
click at [447, 508] on icon at bounding box center [439, 503] width 16 height 16
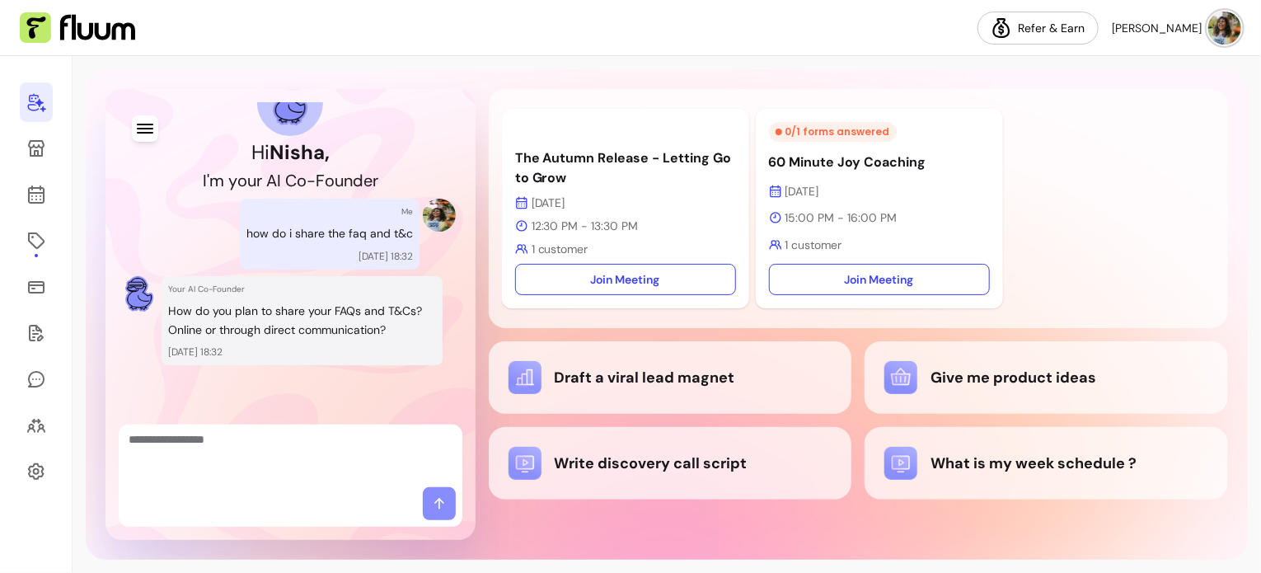
click at [270, 425] on div at bounding box center [291, 455] width 344 height 63
type textarea "**********"
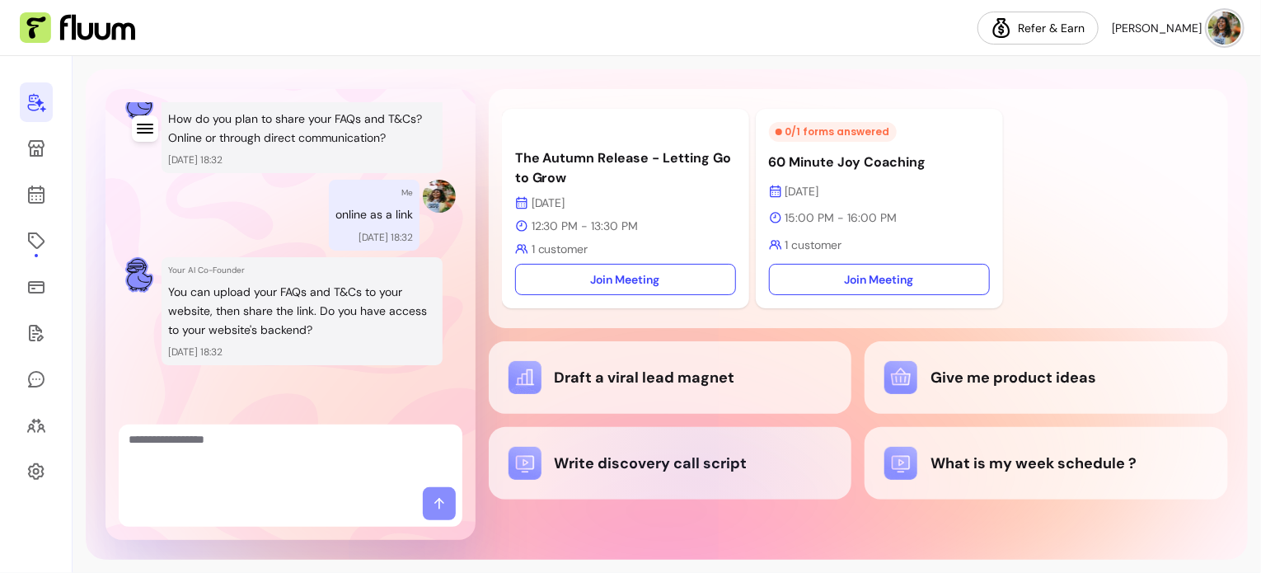
click at [705, 461] on div "Write discovery call script" at bounding box center [670, 463] width 324 height 33
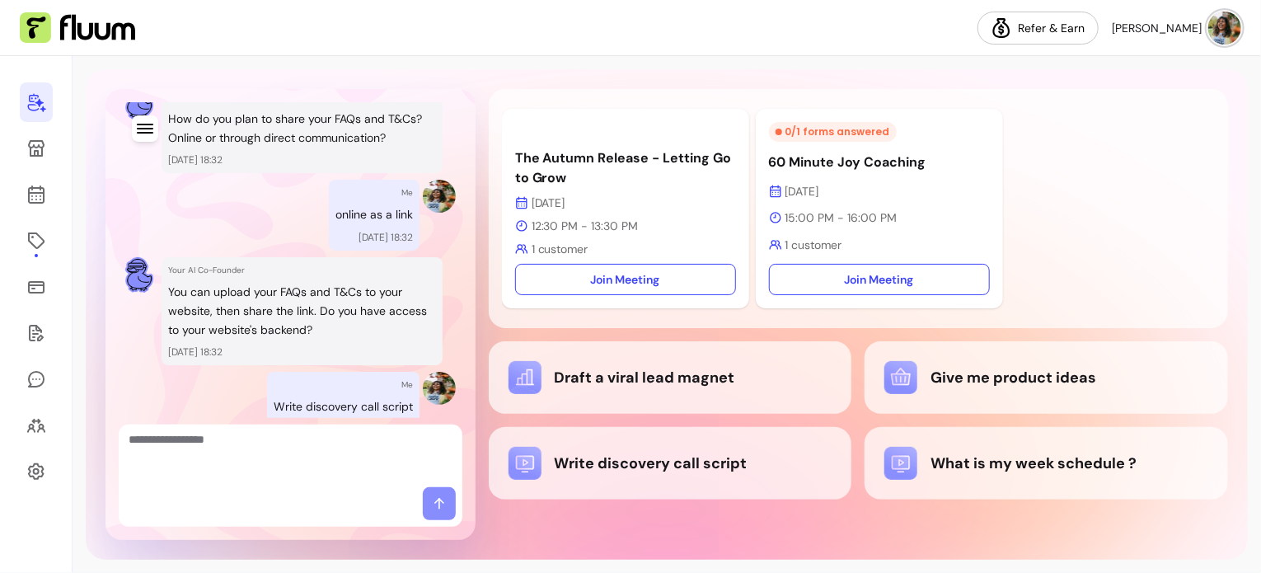
scroll to position [1002, 0]
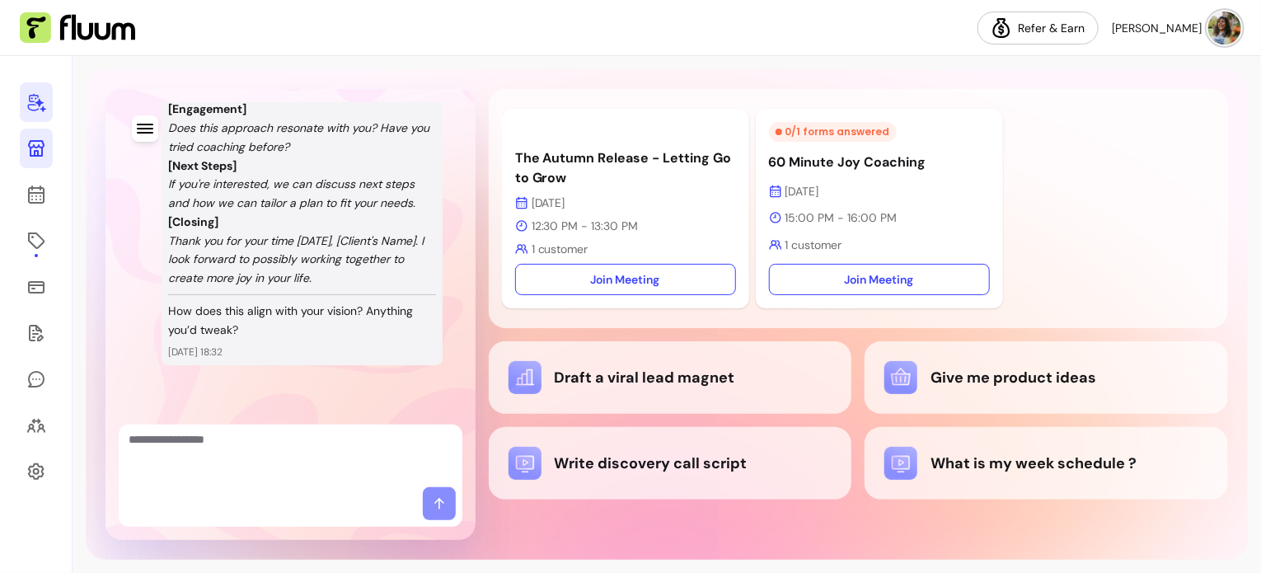
click at [36, 148] on icon at bounding box center [36, 148] width 16 height 16
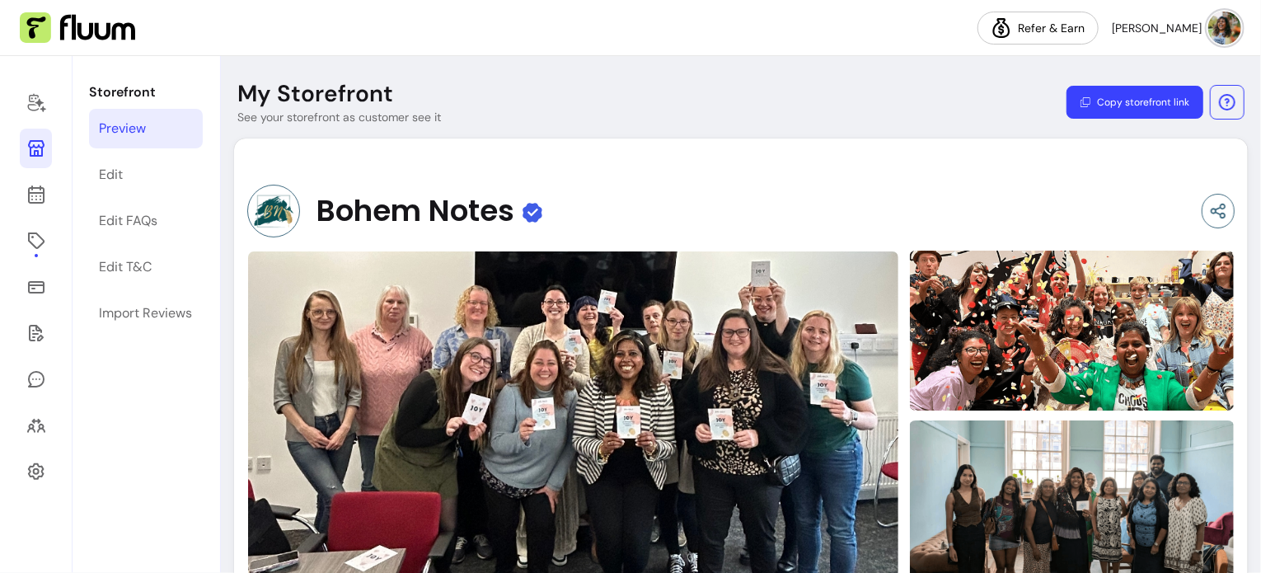
click at [1226, 30] on img at bounding box center [1224, 28] width 33 height 33
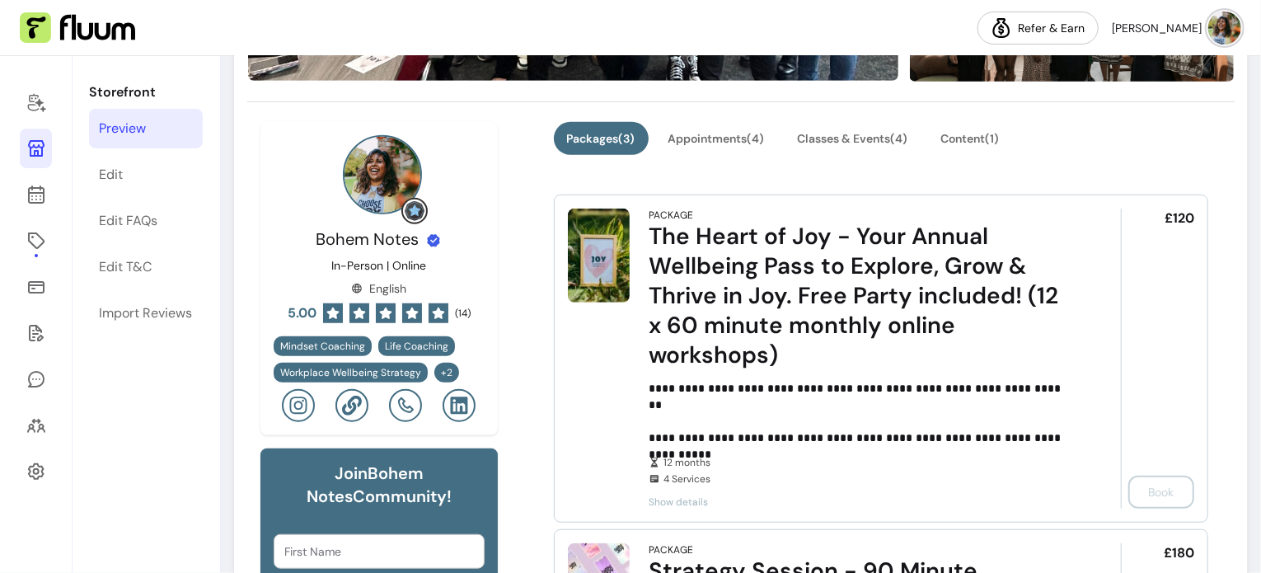
scroll to position [494, 0]
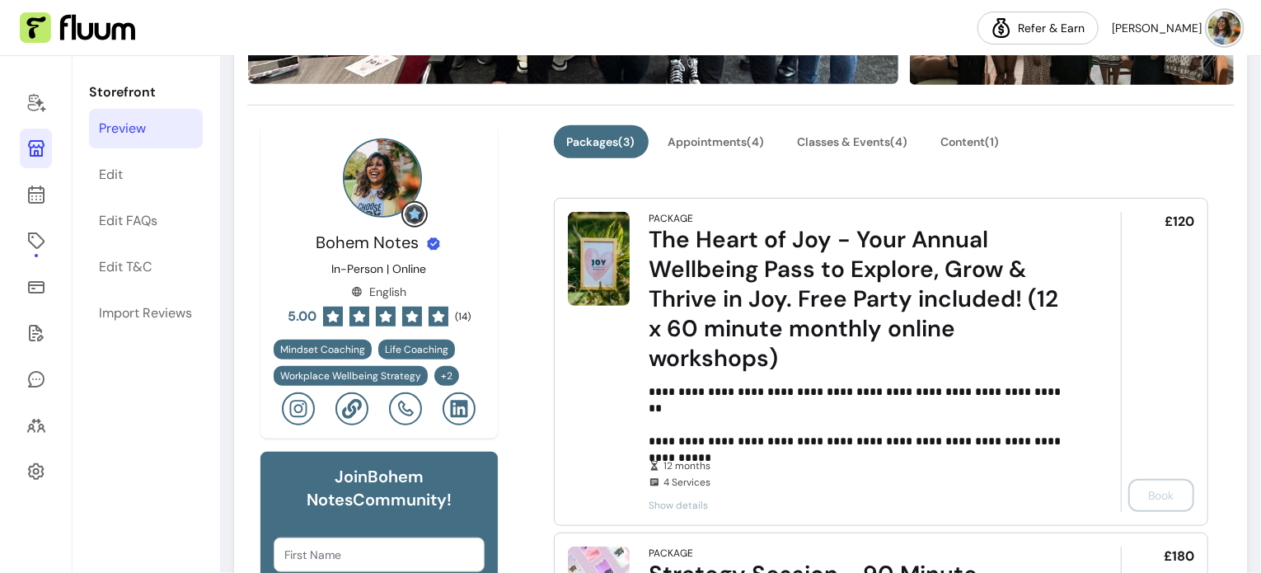
click at [347, 404] on icon at bounding box center [352, 409] width 20 height 20
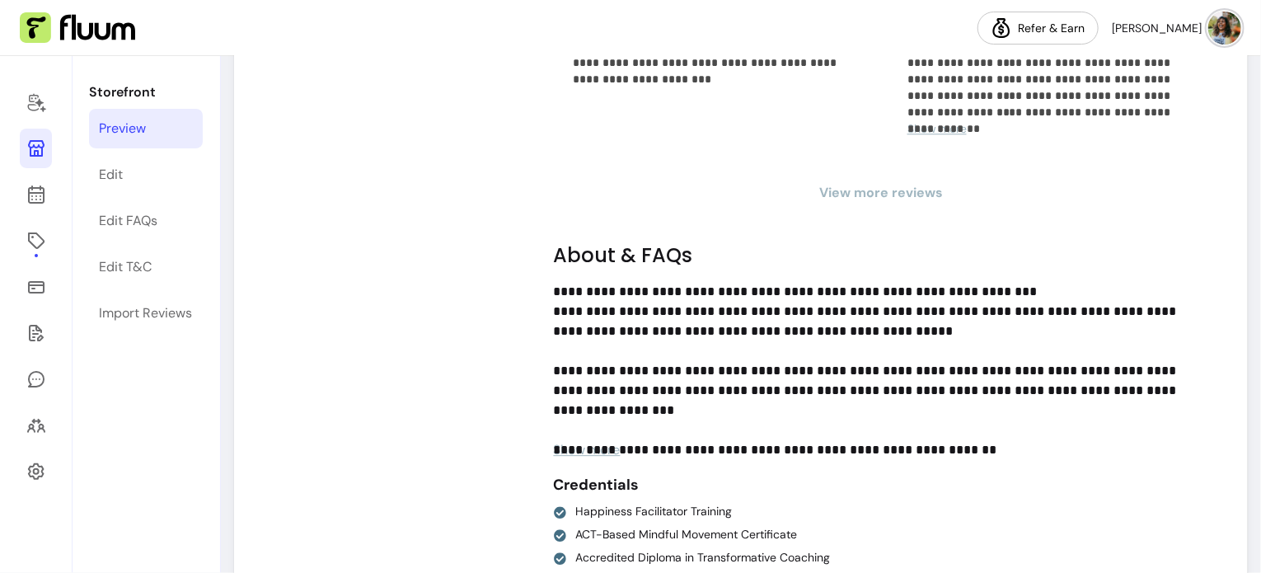
scroll to position [2307, 0]
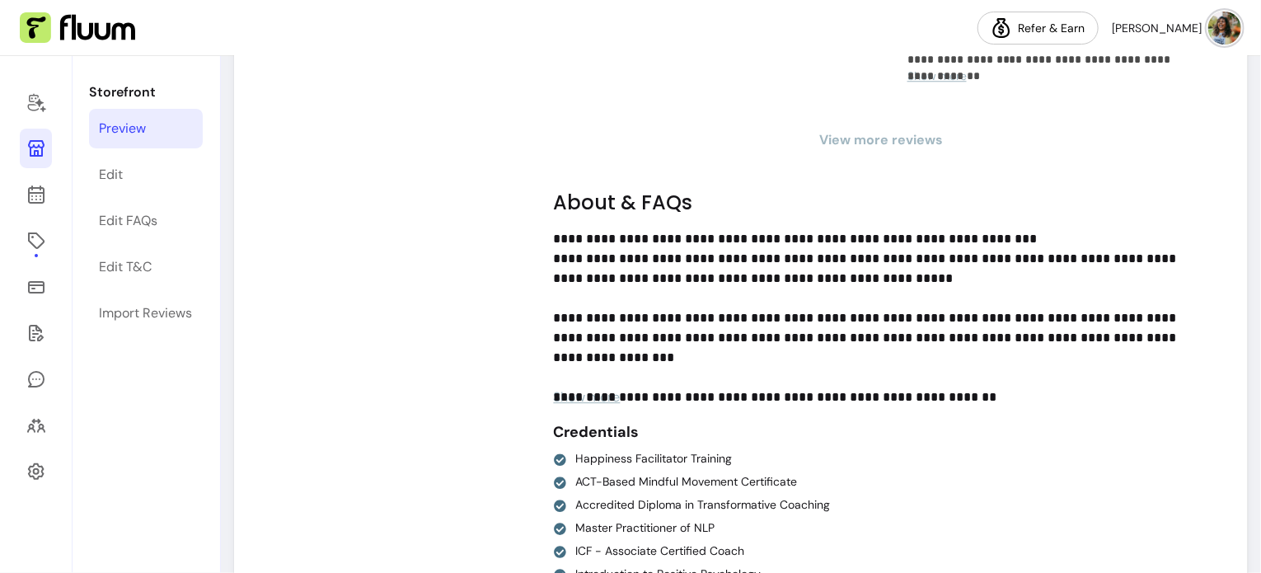
click at [886, 132] on span "View more reviews" at bounding box center [881, 140] width 655 height 20
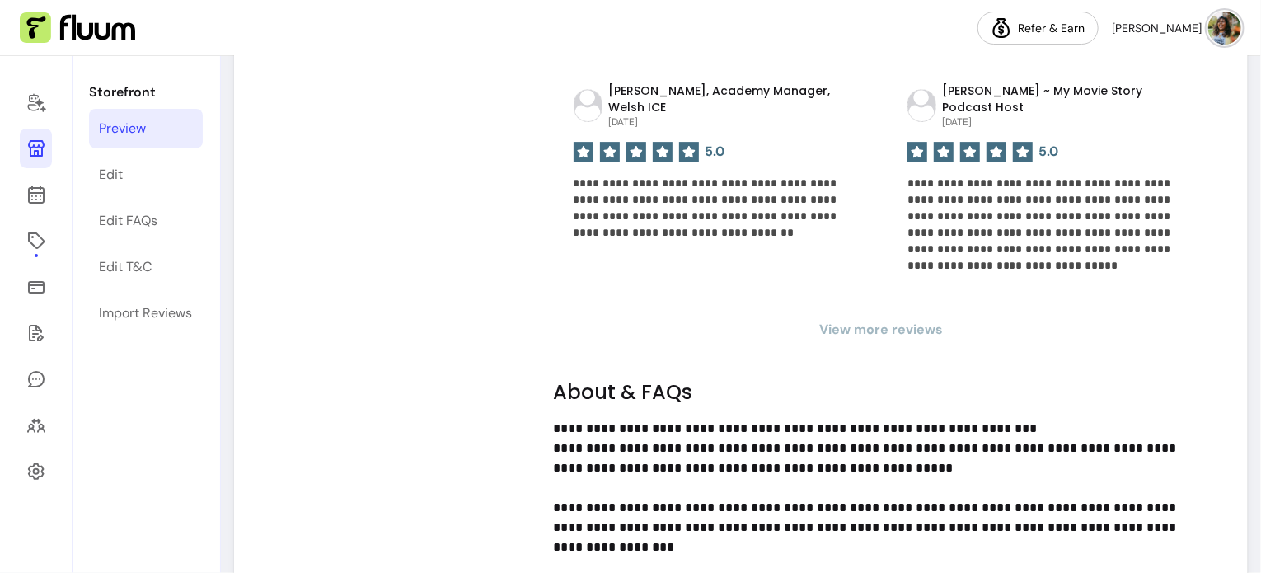
scroll to position [2720, 0]
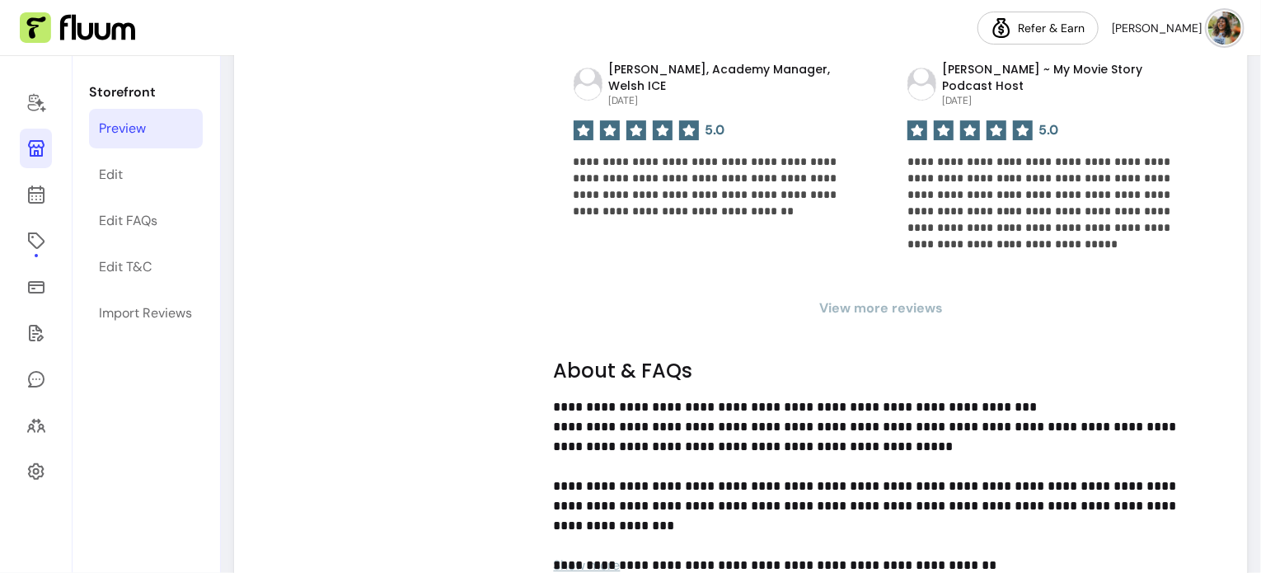
click at [887, 298] on span "View more reviews" at bounding box center [881, 308] width 655 height 20
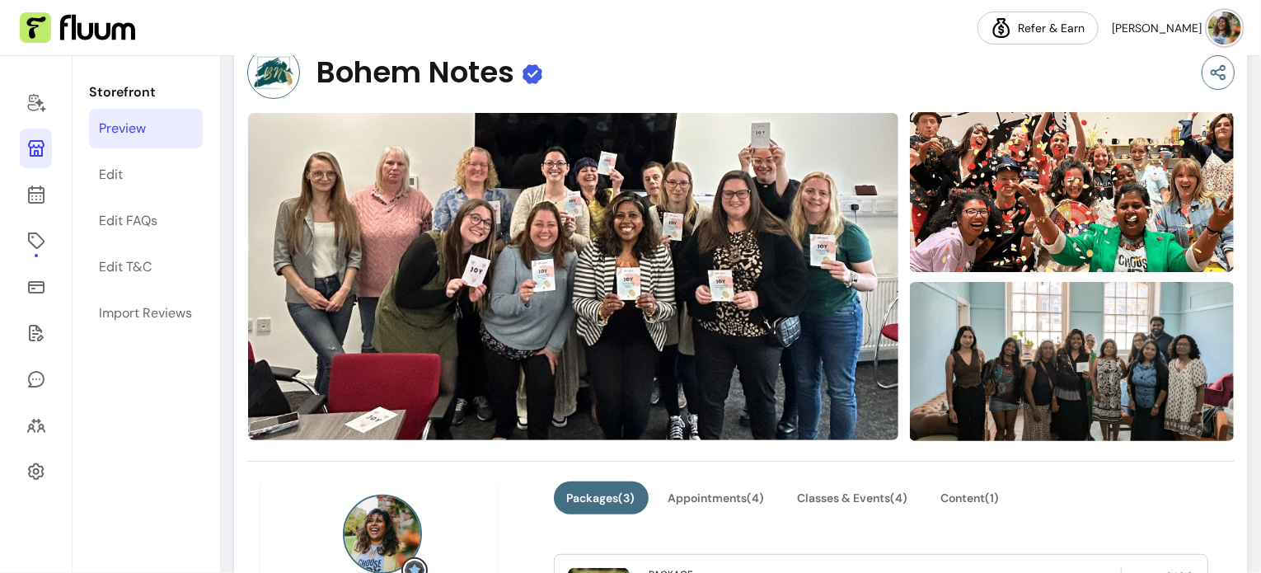
scroll to position [0, 0]
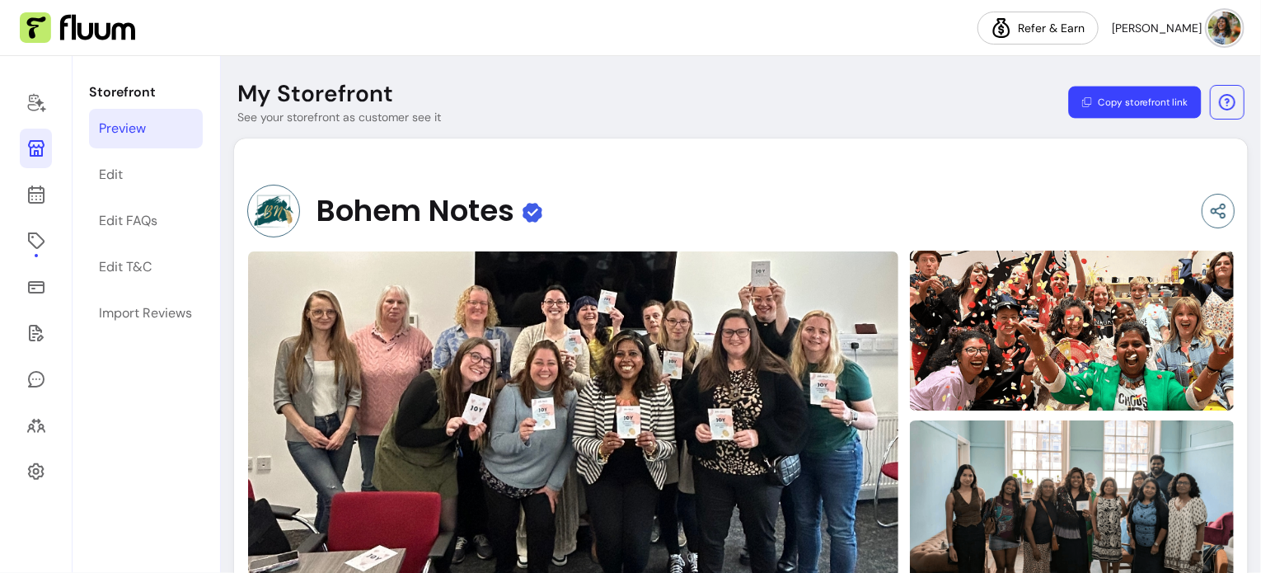
click at [1101, 94] on button "Copy storefront link" at bounding box center [1134, 103] width 133 height 32
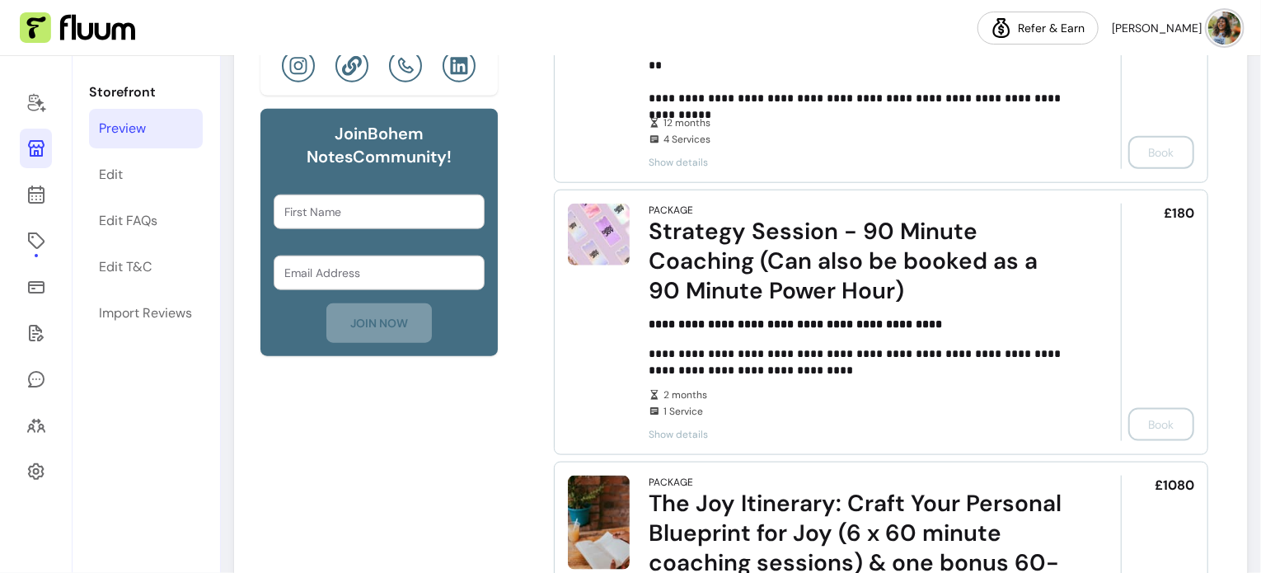
scroll to position [824, 0]
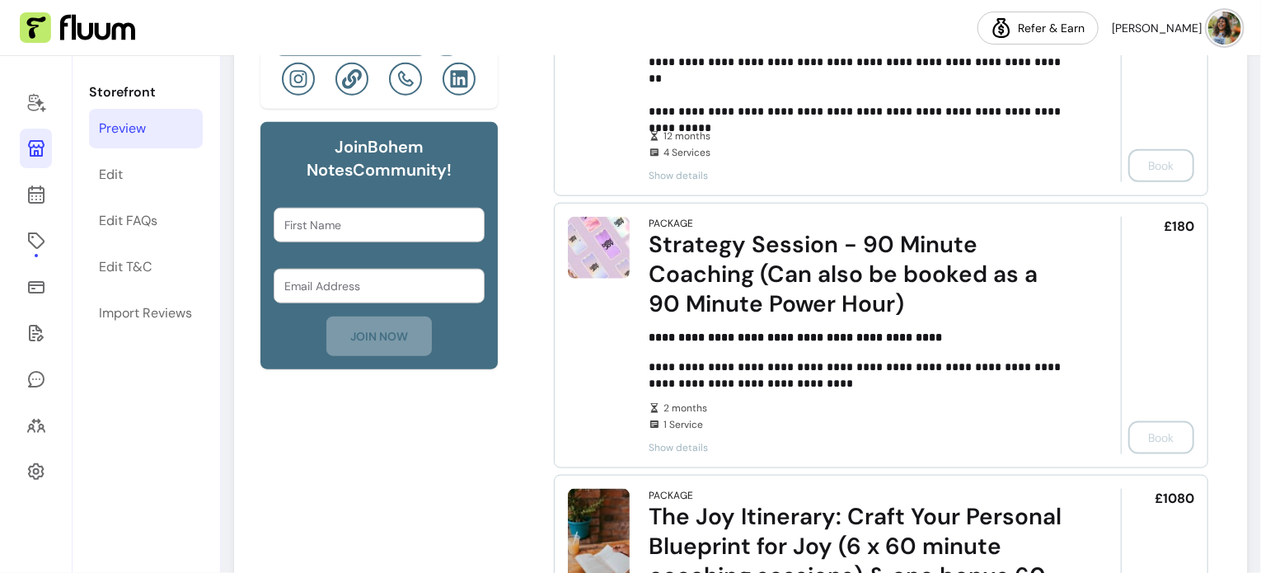
click at [676, 443] on span "Show details" at bounding box center [862, 447] width 426 height 13
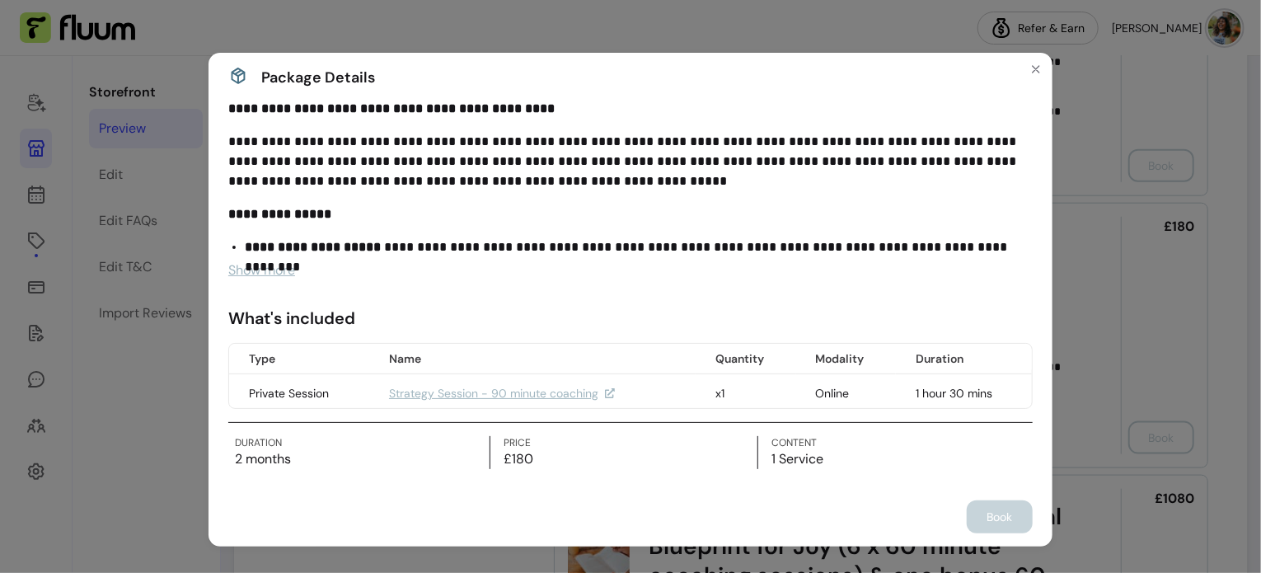
scroll to position [0, 0]
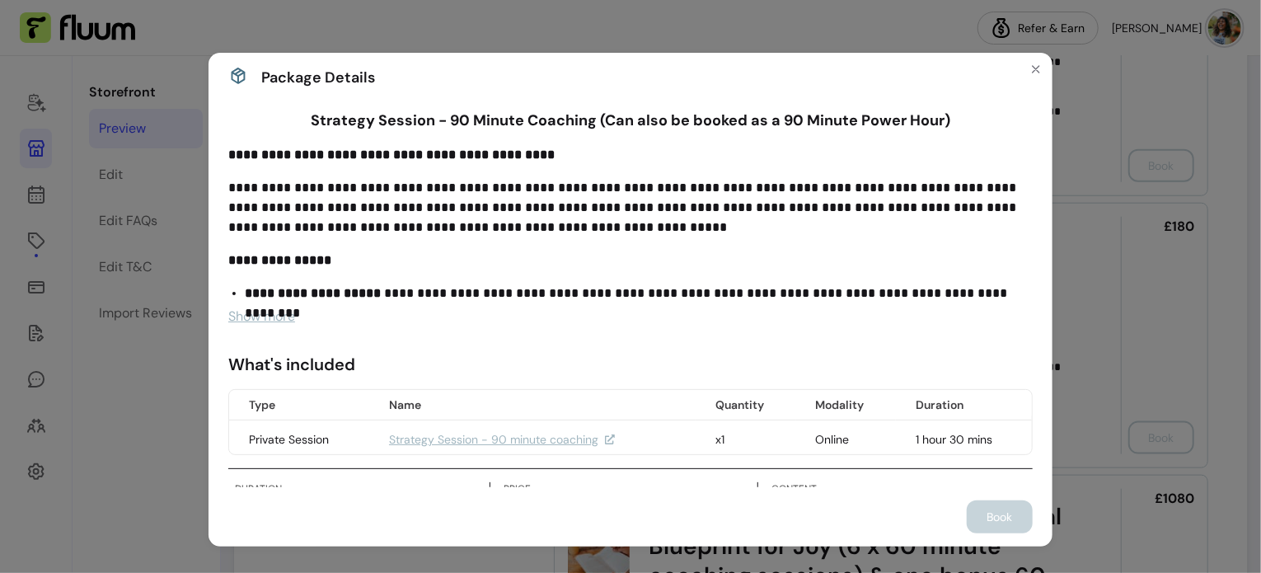
click at [230, 322] on span "Show more" at bounding box center [261, 315] width 67 height 17
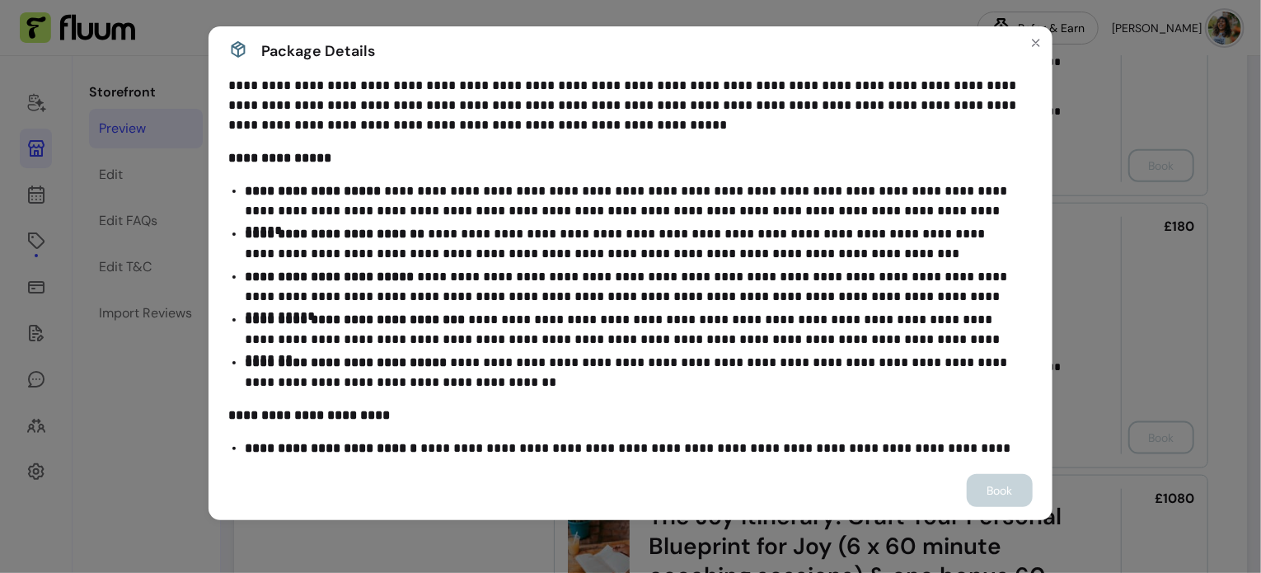
scroll to position [570, 0]
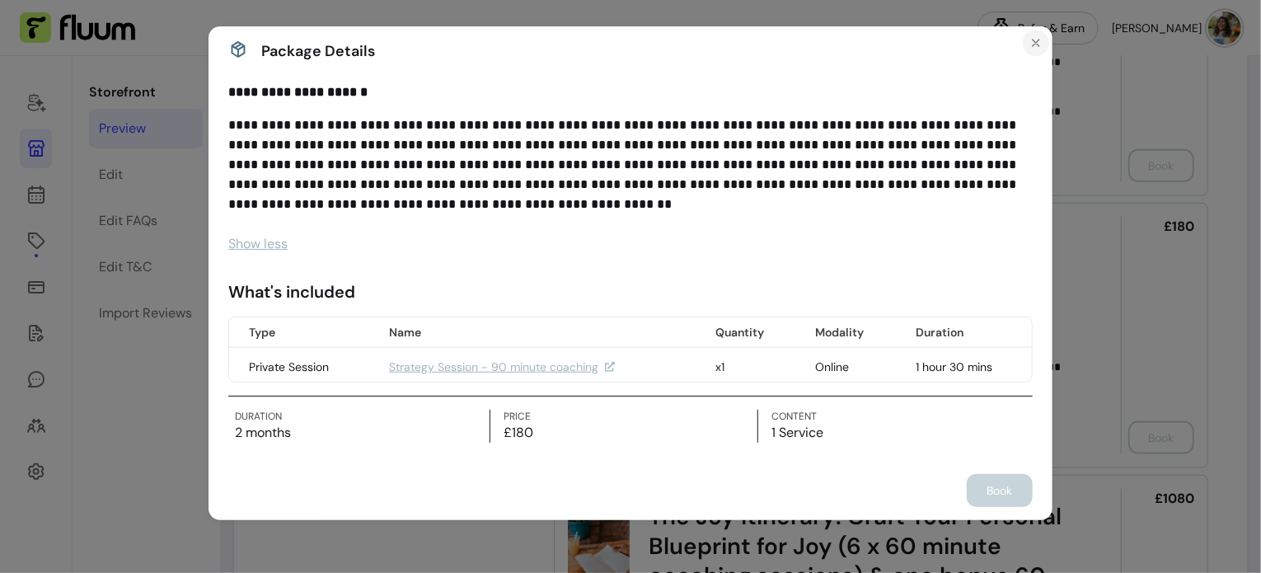
click at [1025, 49] on button "Close" at bounding box center [1036, 43] width 26 height 26
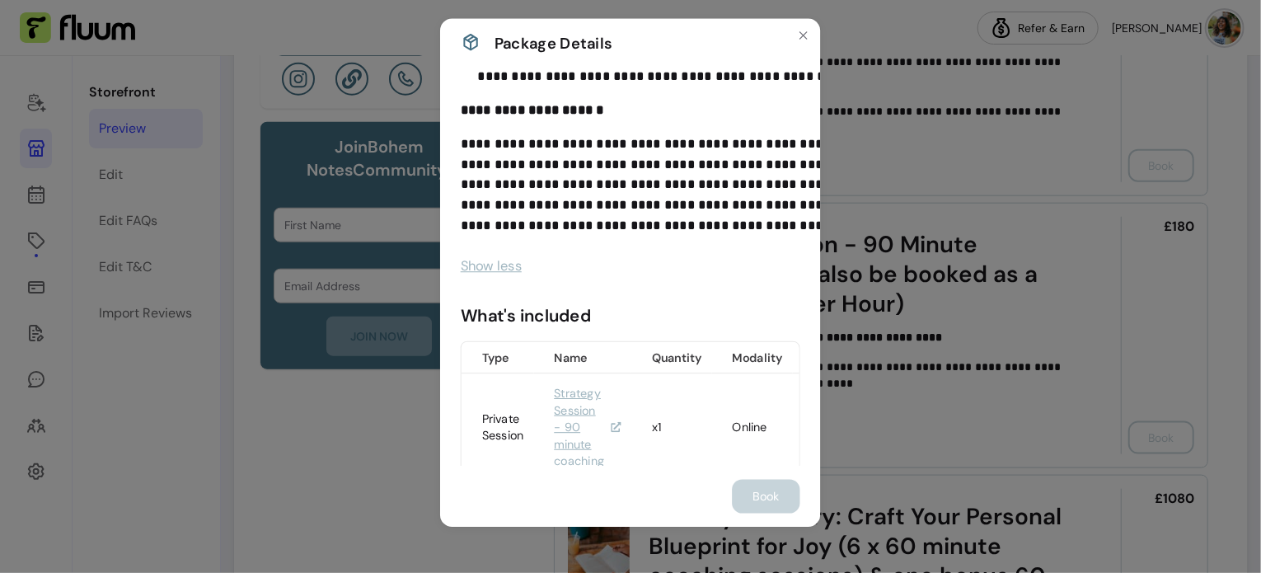
scroll to position [0, 0]
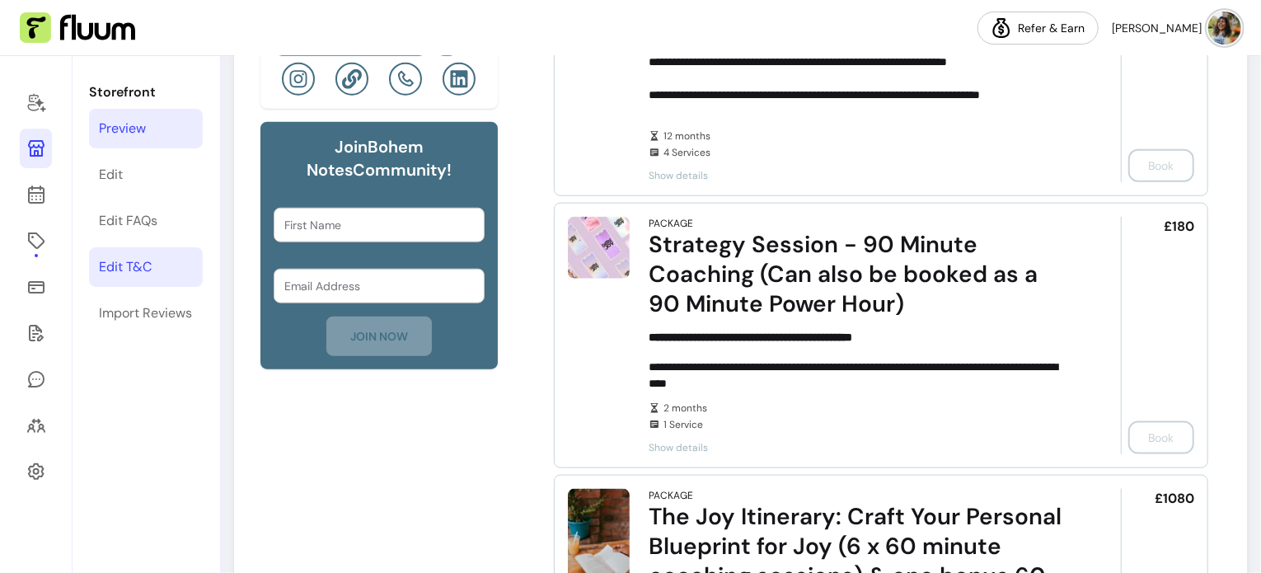
click at [137, 271] on div "Edit T&C" at bounding box center [125, 267] width 53 height 20
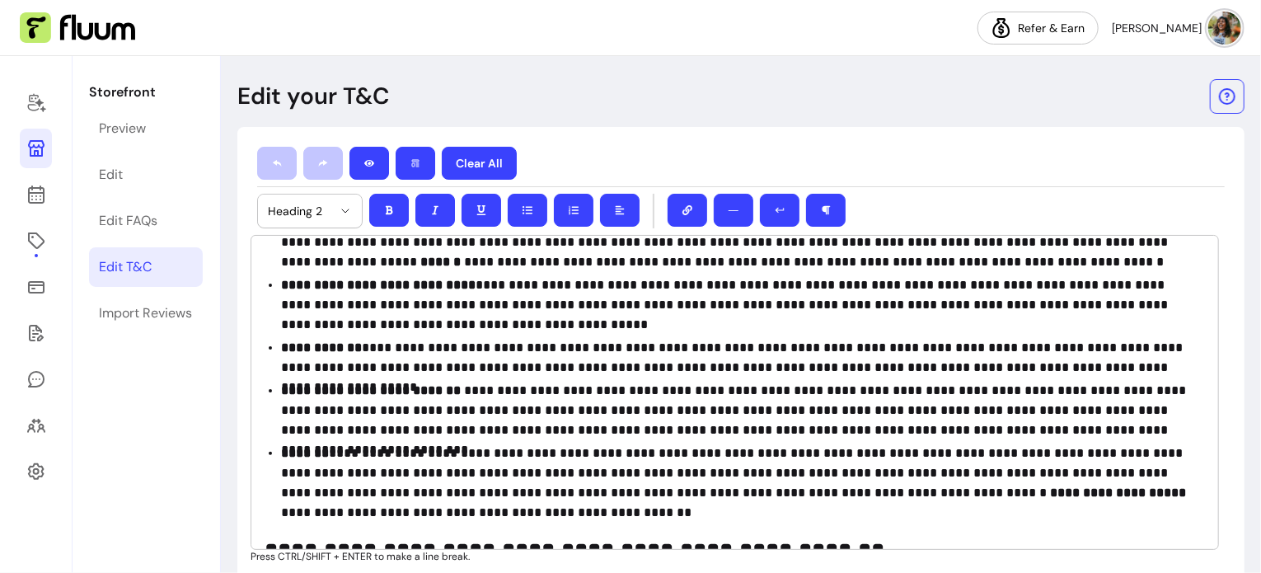
scroll to position [165, 0]
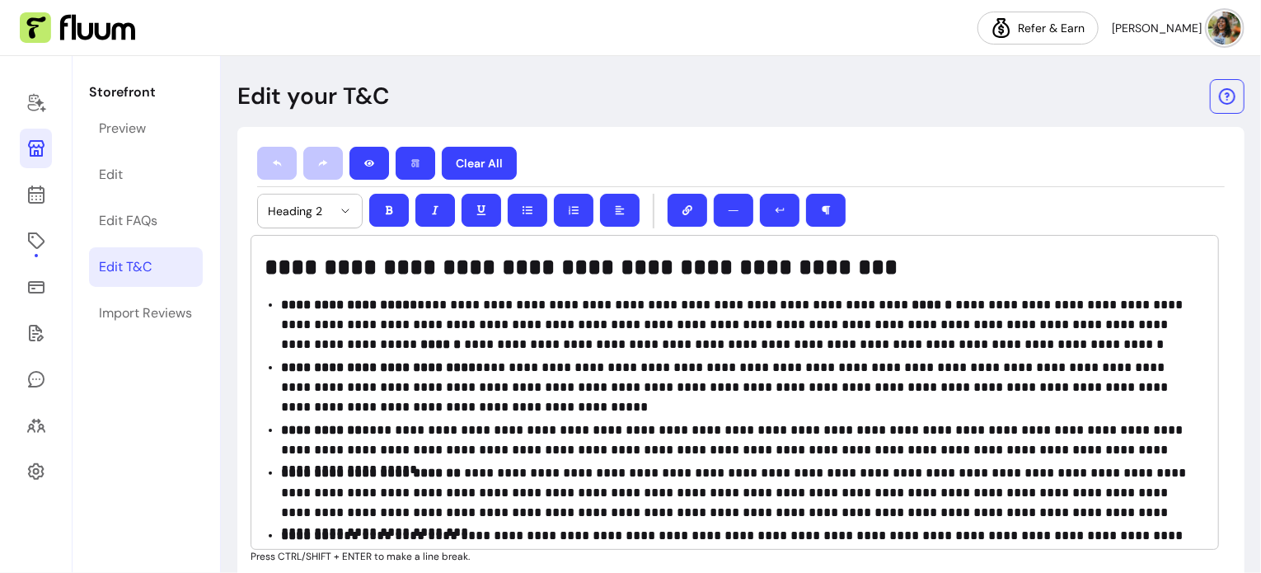
select select "*"
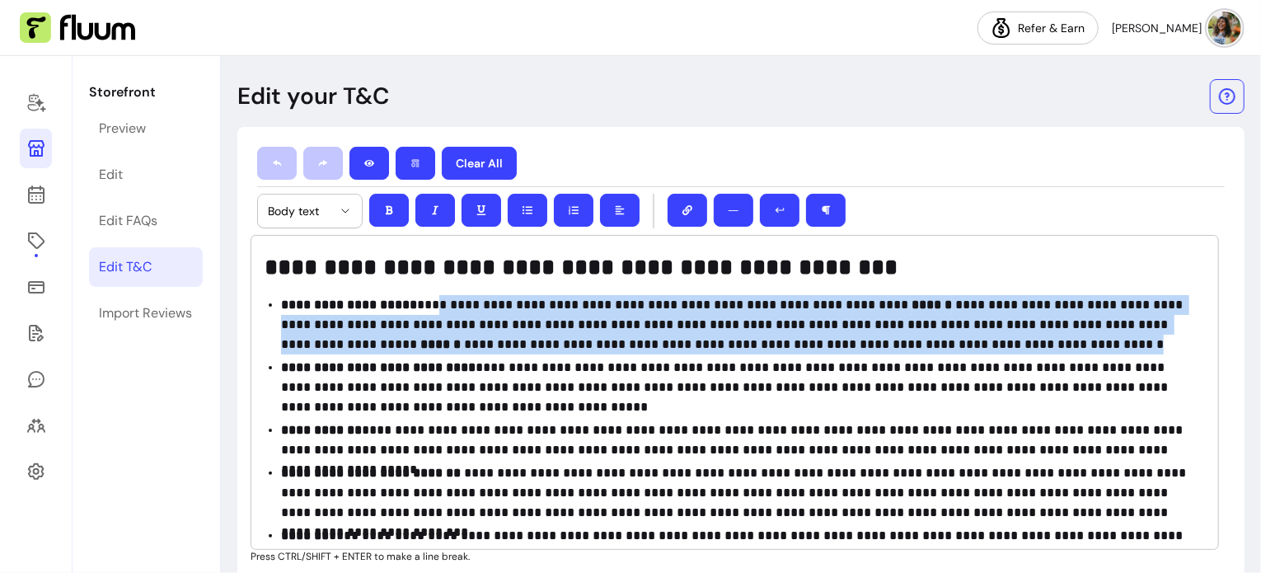
drag, startPoint x: 420, startPoint y: 302, endPoint x: 1075, endPoint y: 341, distance: 655.5
click at [1075, 341] on p "**********" at bounding box center [736, 324] width 911 height 59
copy p "**********"
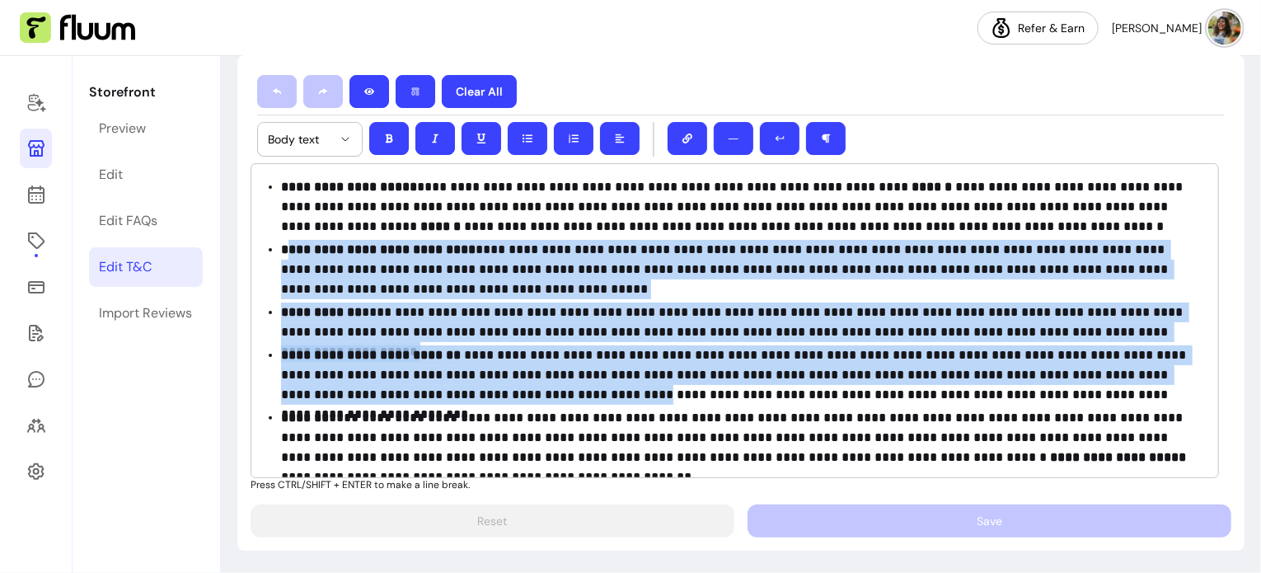
scroll to position [247, 0]
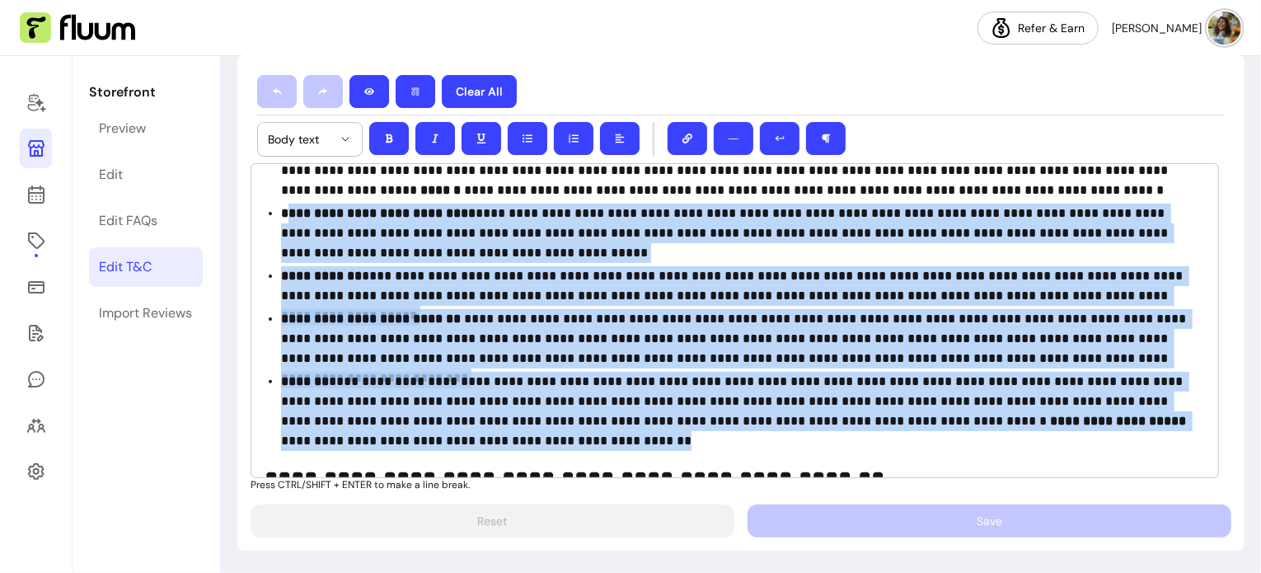
drag, startPoint x: 284, startPoint y: 296, endPoint x: 523, endPoint y: 441, distance: 279.6
click at [523, 441] on ul "**********" at bounding box center [735, 296] width 940 height 310
copy ul "**********"
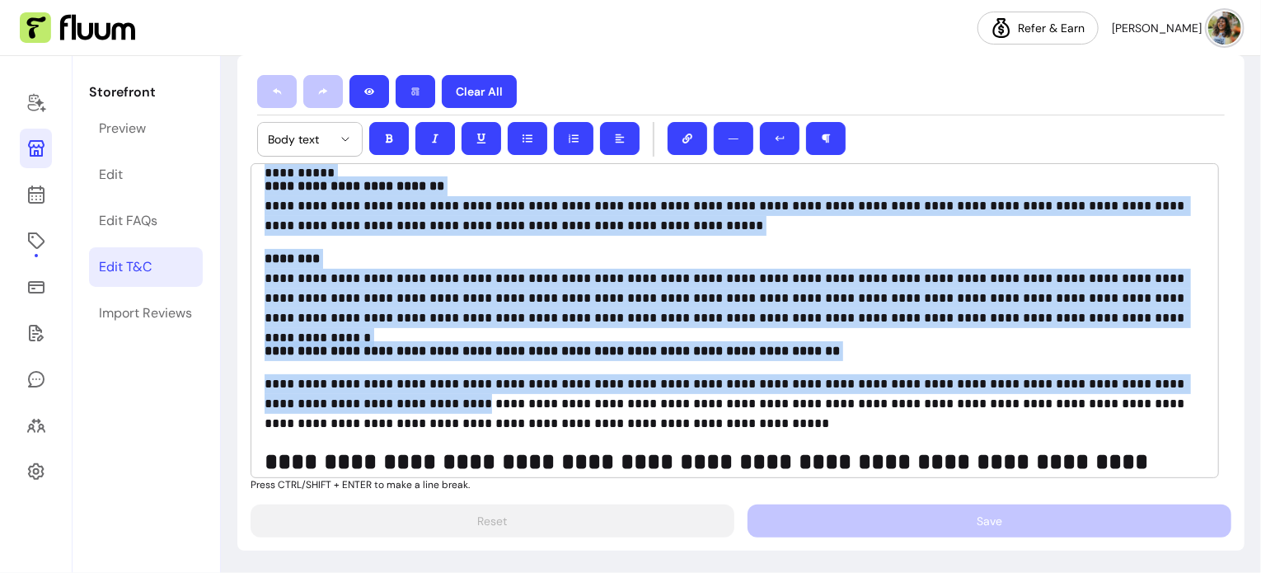
scroll to position [742, 0]
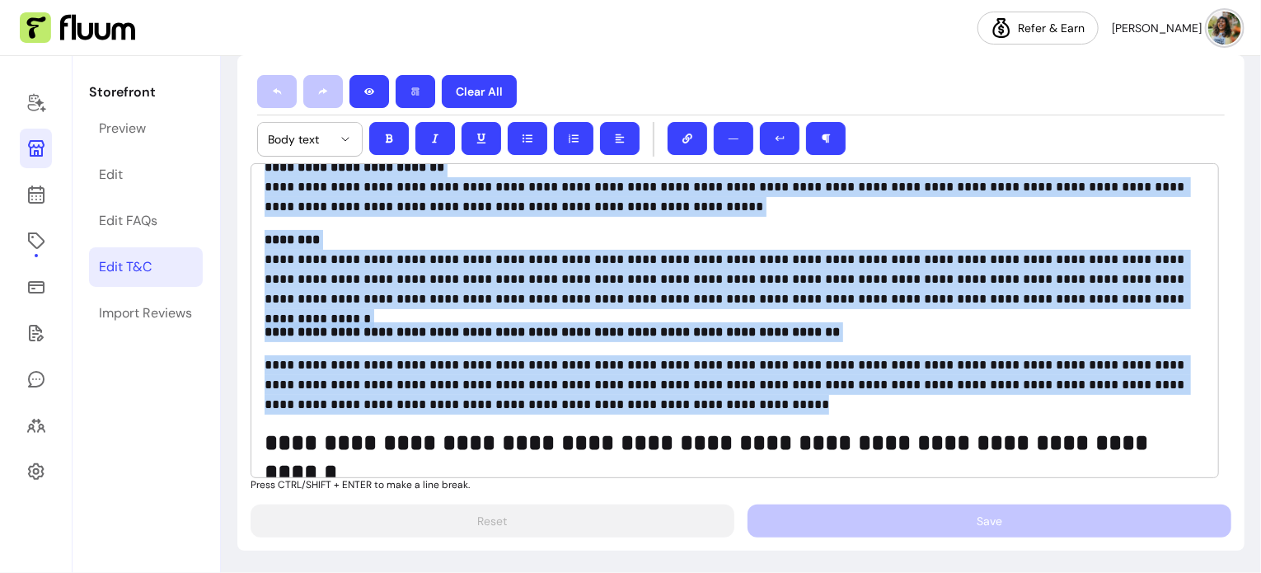
drag, startPoint x: 266, startPoint y: 349, endPoint x: 672, endPoint y: 400, distance: 408.7
click at [672, 400] on div "**********" at bounding box center [735, 320] width 968 height 315
copy div "**********"
